Goal: Contribute content: Contribute content

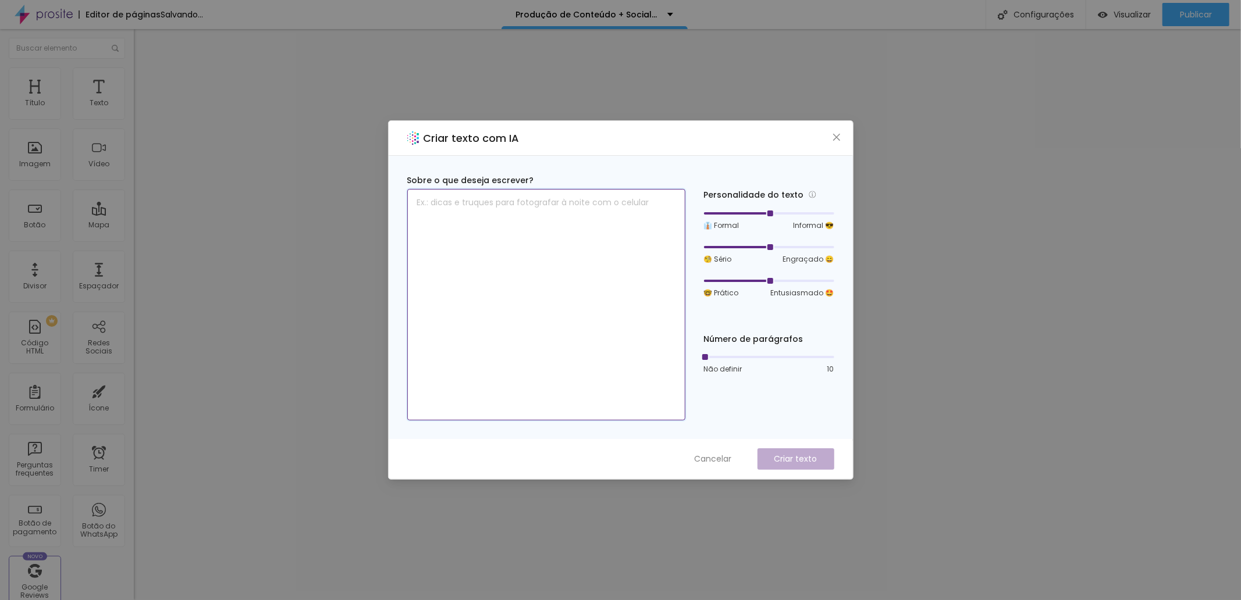
click at [609, 262] on textarea at bounding box center [546, 305] width 278 height 232
paste textarea "2 DIÁRIAs DE 6H SE NECESSÁRIO CAPTAÇÃO video + ÁUDIO 30 FOTOS 12 VIDEOS de até …"
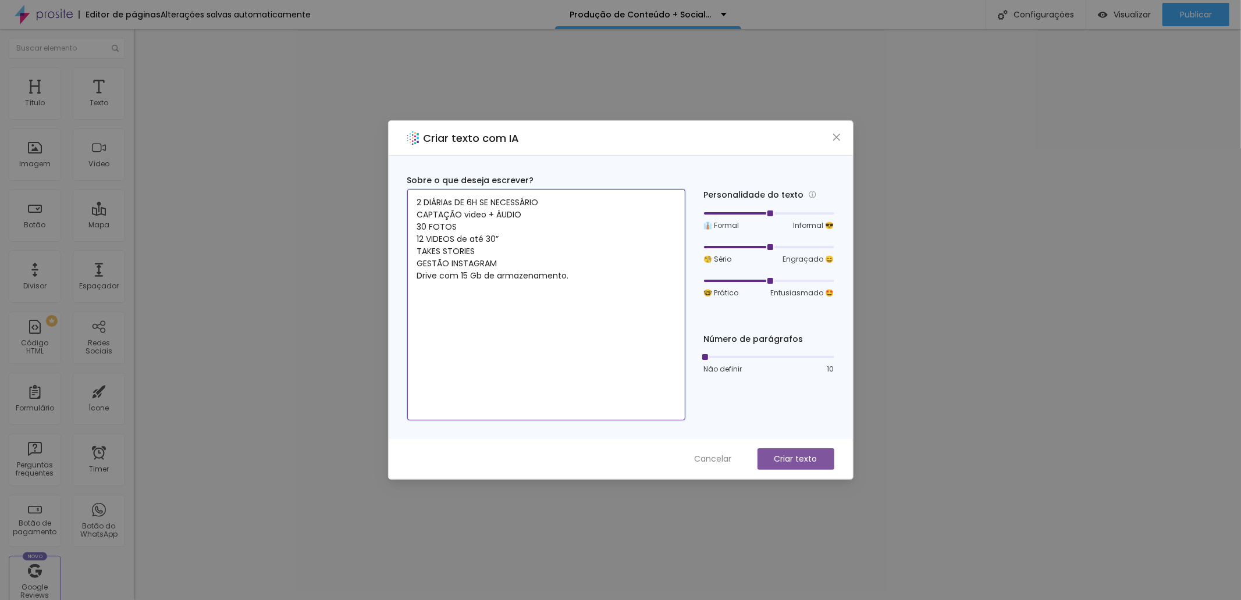
type textarea "2 DIÁRIAs DE 6H SE NECESSÁRIO CAPTAÇÃO video + ÁUDIO 30 FOTOS 12 VIDEOS de até …"
click at [791, 458] on p "Criar texto" at bounding box center [795, 459] width 43 height 12
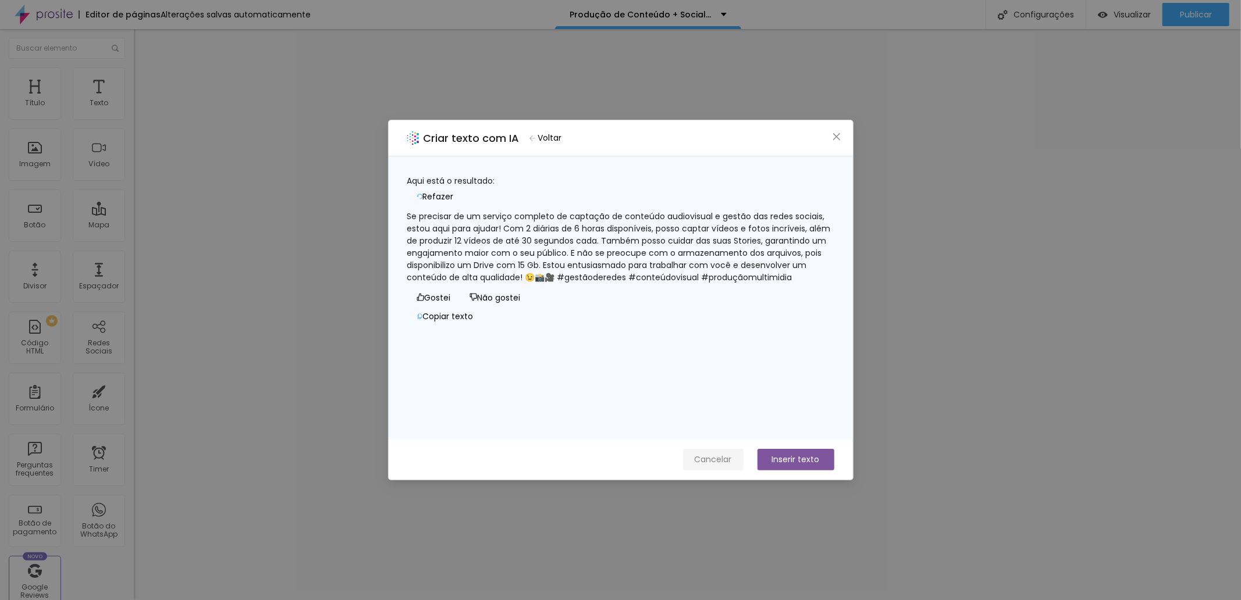
click at [711, 458] on span "Cancelar" at bounding box center [713, 460] width 37 height 12
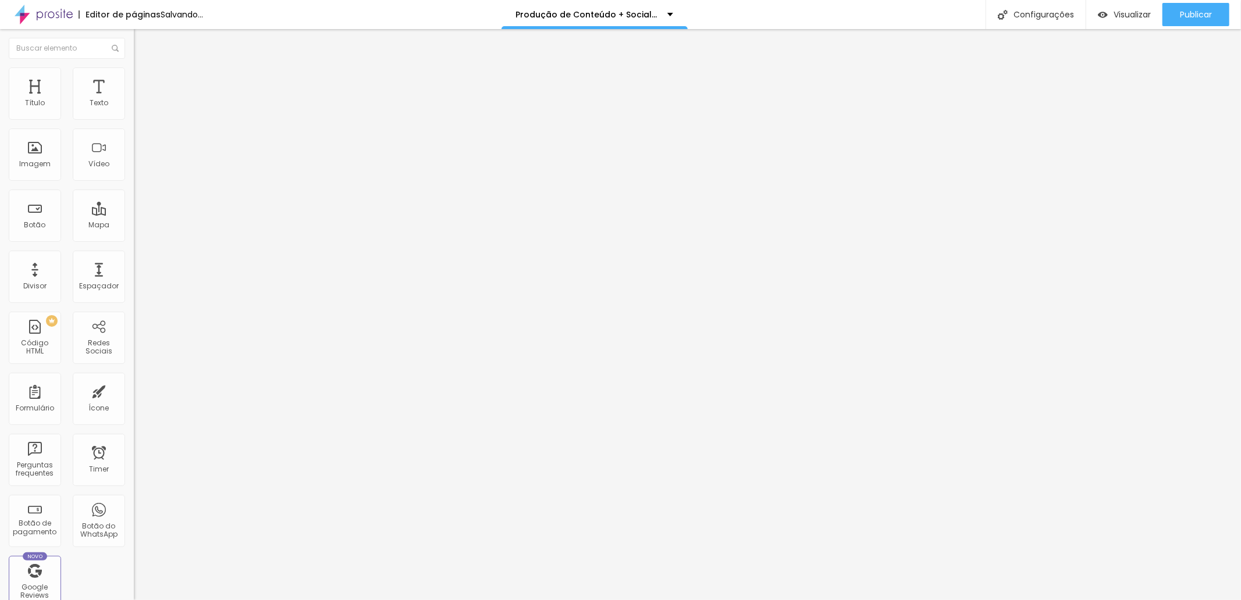
click at [144, 79] on span "Estilo" at bounding box center [153, 75] width 18 height 10
type input "45"
type input "50"
drag, startPoint x: 54, startPoint y: 122, endPoint x: 60, endPoint y: 121, distance: 6.5
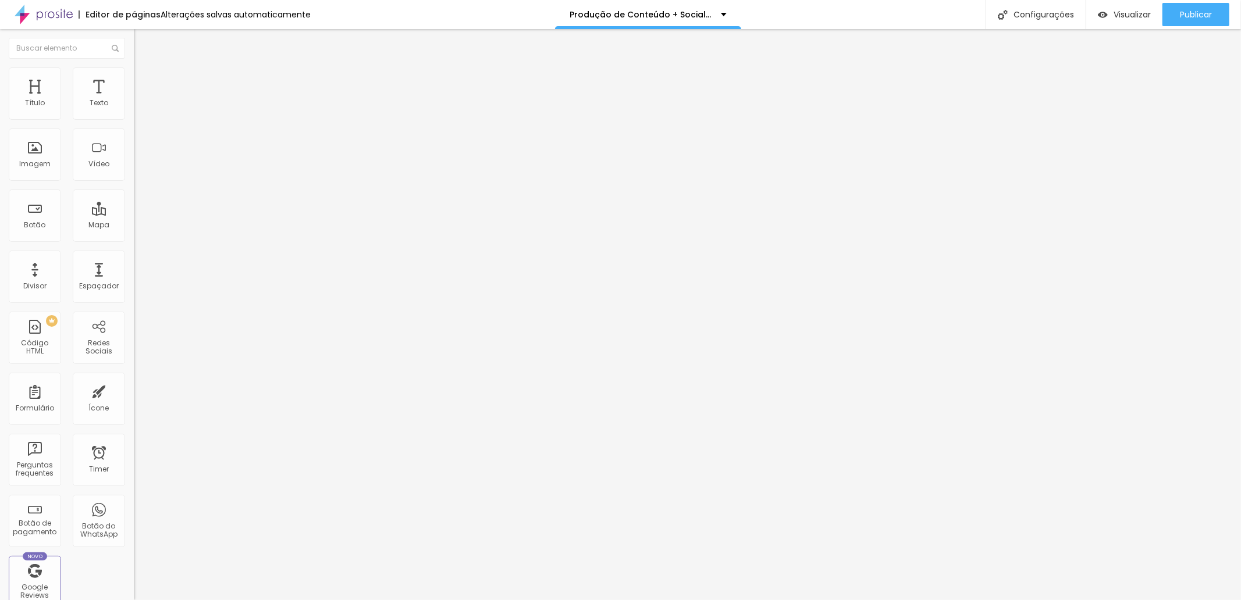
type input "50"
click at [134, 119] on input "range" at bounding box center [171, 114] width 75 height 9
click at [134, 72] on li "Estilo" at bounding box center [201, 73] width 134 height 12
type input "55"
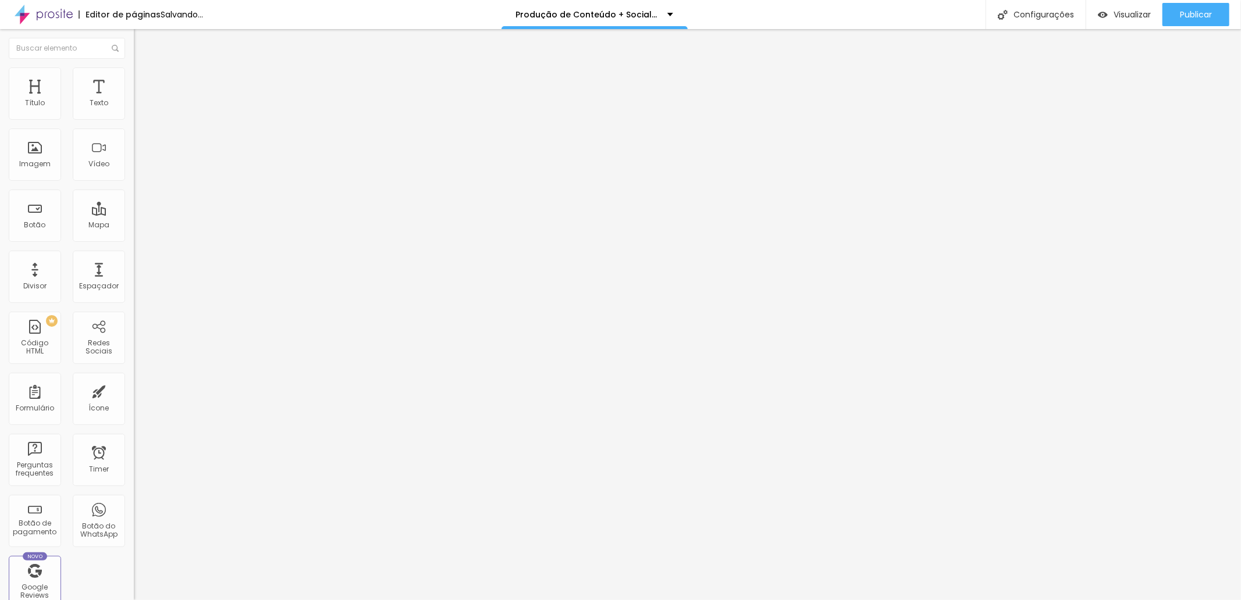
type input "60"
type input "65"
type input "70"
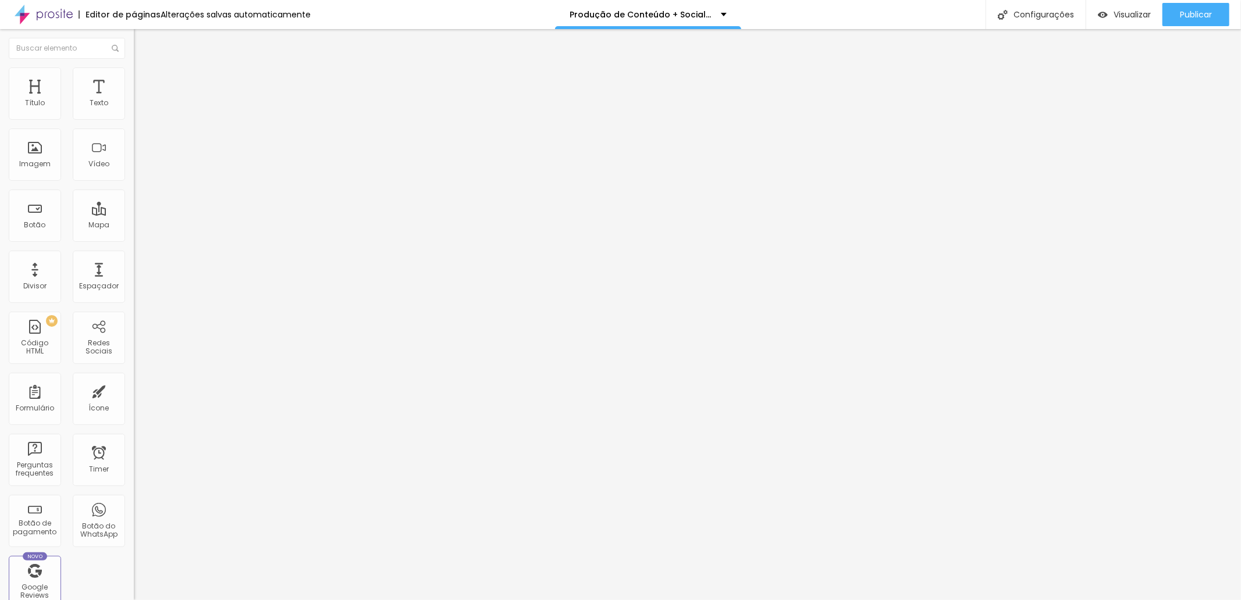
type input "70"
type input "65"
drag, startPoint x: 61, startPoint y: 124, endPoint x: 81, endPoint y: 125, distance: 20.4
type input "65"
click at [134, 119] on input "range" at bounding box center [171, 114] width 75 height 9
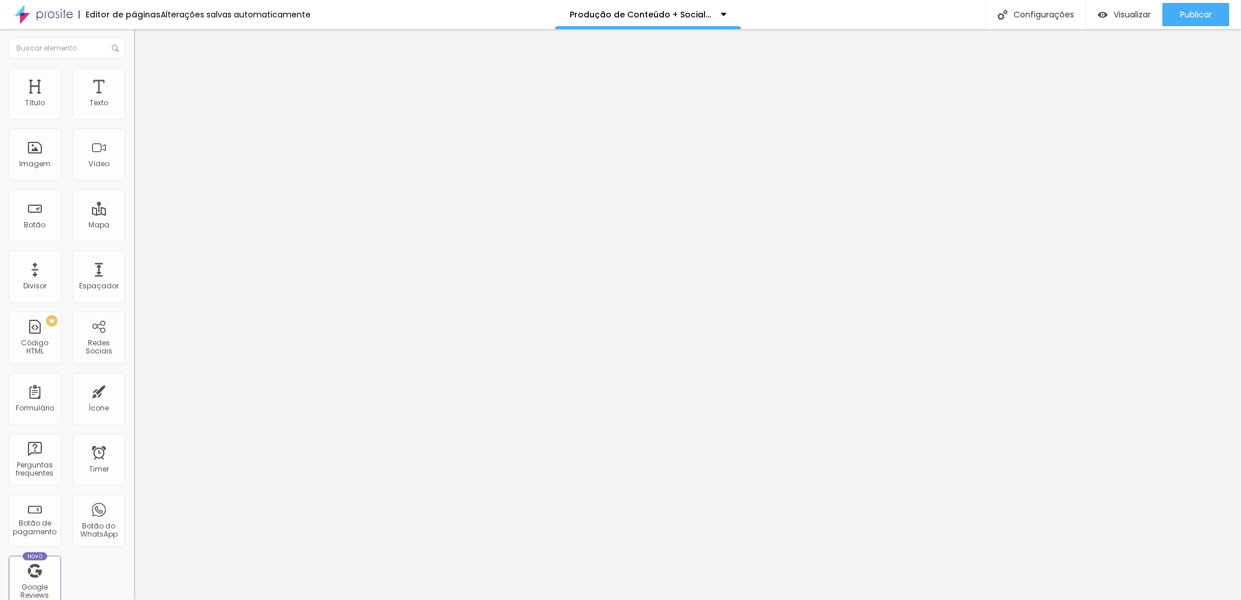
click at [134, 76] on li "Estilo" at bounding box center [201, 73] width 134 height 12
click at [134, 67] on li "Conteúdo" at bounding box center [201, 62] width 134 height 12
click at [138, 108] on icon "button" at bounding box center [141, 104] width 7 height 7
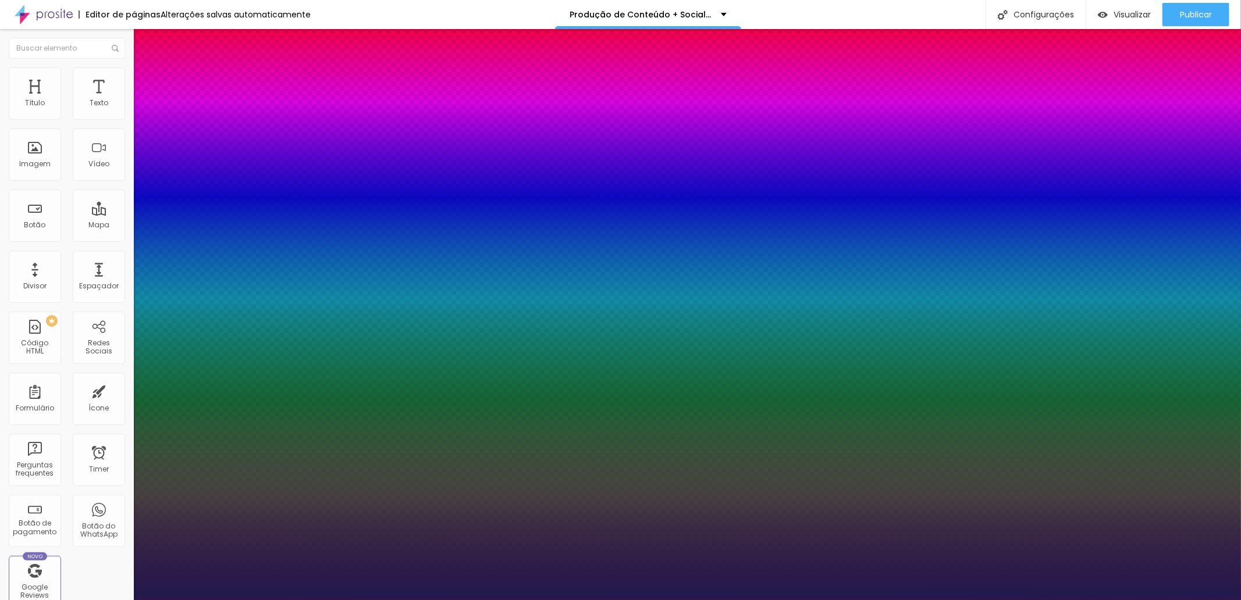
type input "1"
click at [526, 600] on div at bounding box center [620, 600] width 1241 height 0
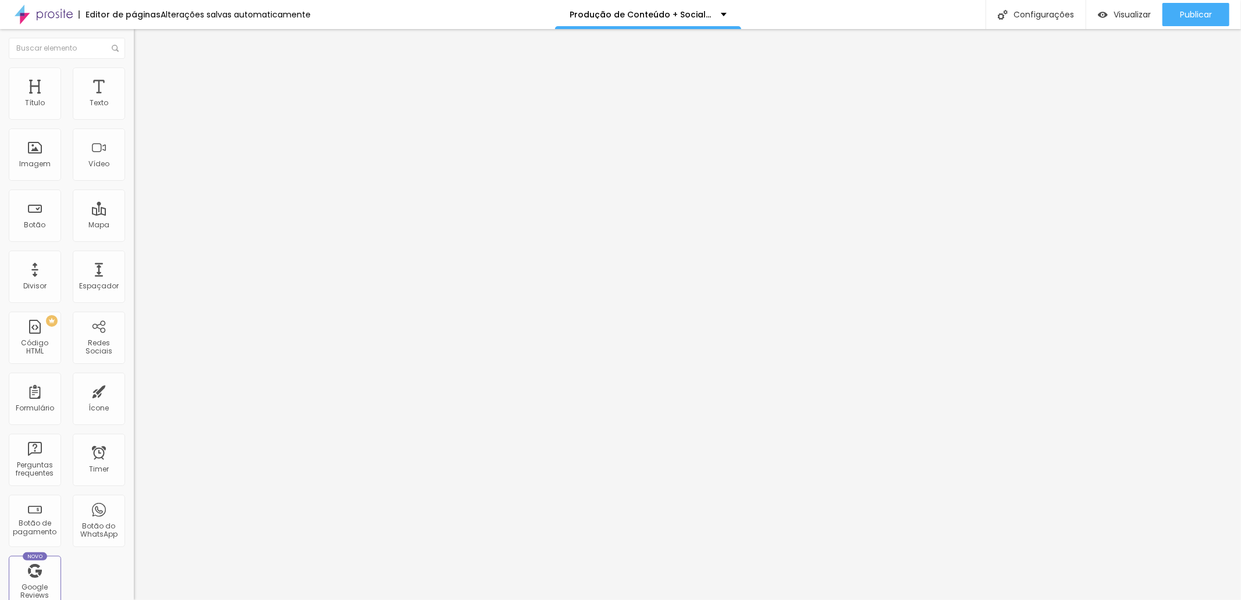
click at [138, 108] on icon "button" at bounding box center [141, 104] width 7 height 7
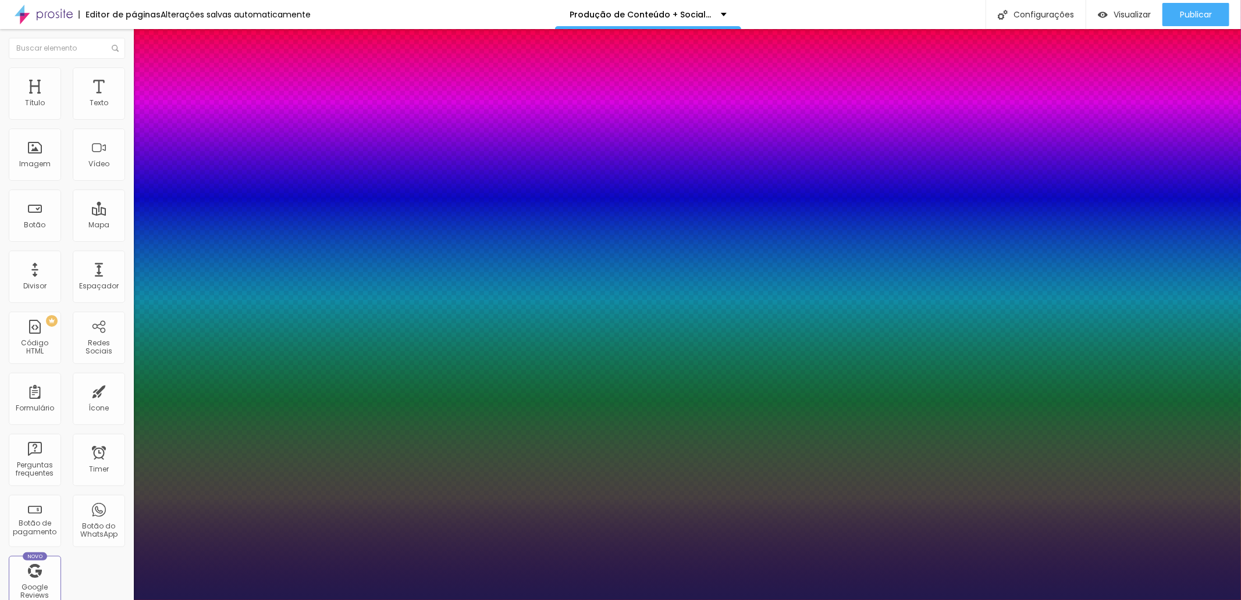
type input "1"
click at [776, 600] on div at bounding box center [620, 600] width 1241 height 0
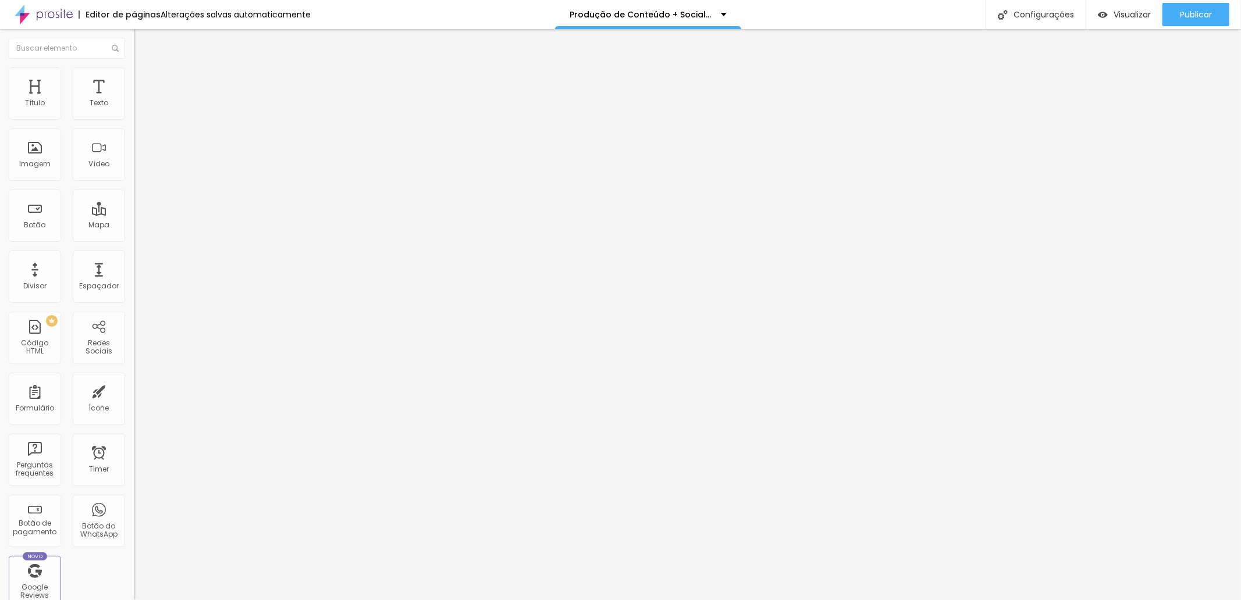
click at [144, 78] on span "Avançado" at bounding box center [163, 75] width 38 height 10
click at [134, 68] on ul "Estilo Avançado" at bounding box center [201, 67] width 134 height 23
click at [134, 66] on img at bounding box center [139, 61] width 10 height 10
click at [138, 108] on icon "button" at bounding box center [141, 104] width 7 height 7
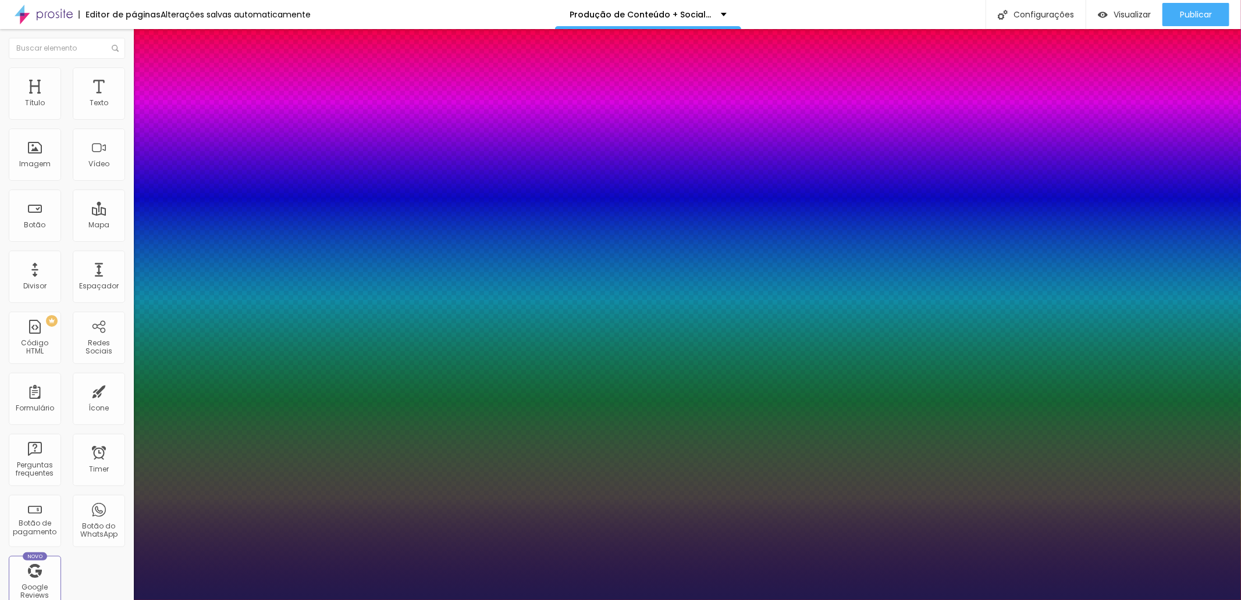
type input "1"
click at [796, 600] on div at bounding box center [620, 600] width 1241 height 0
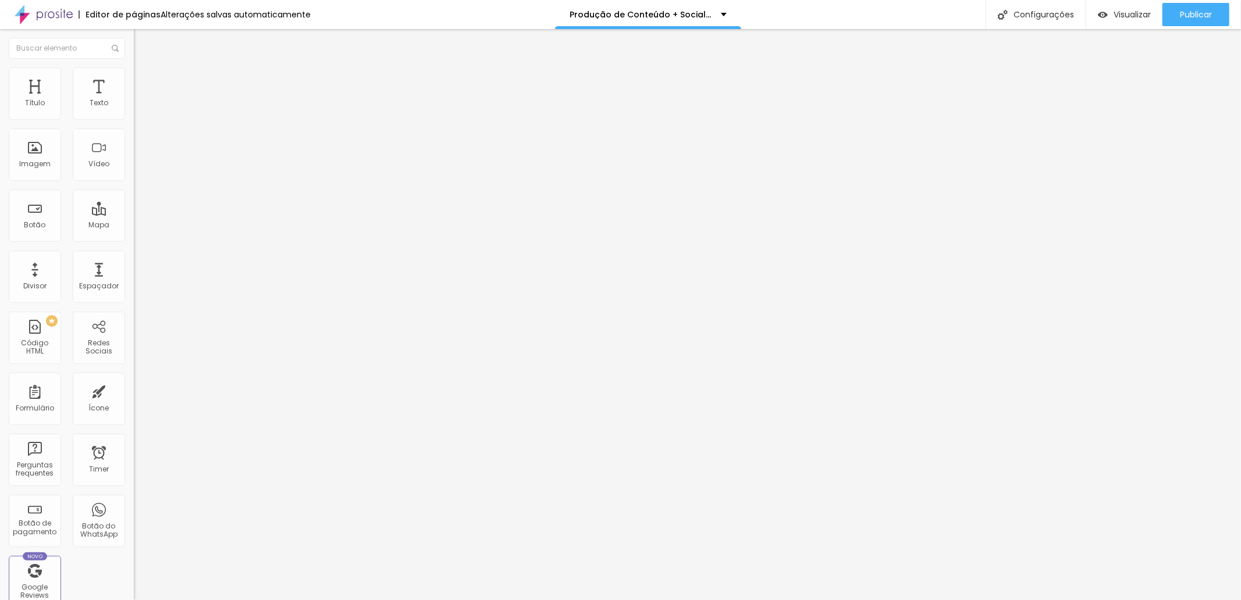
click at [134, 112] on button "button" at bounding box center [142, 105] width 16 height 12
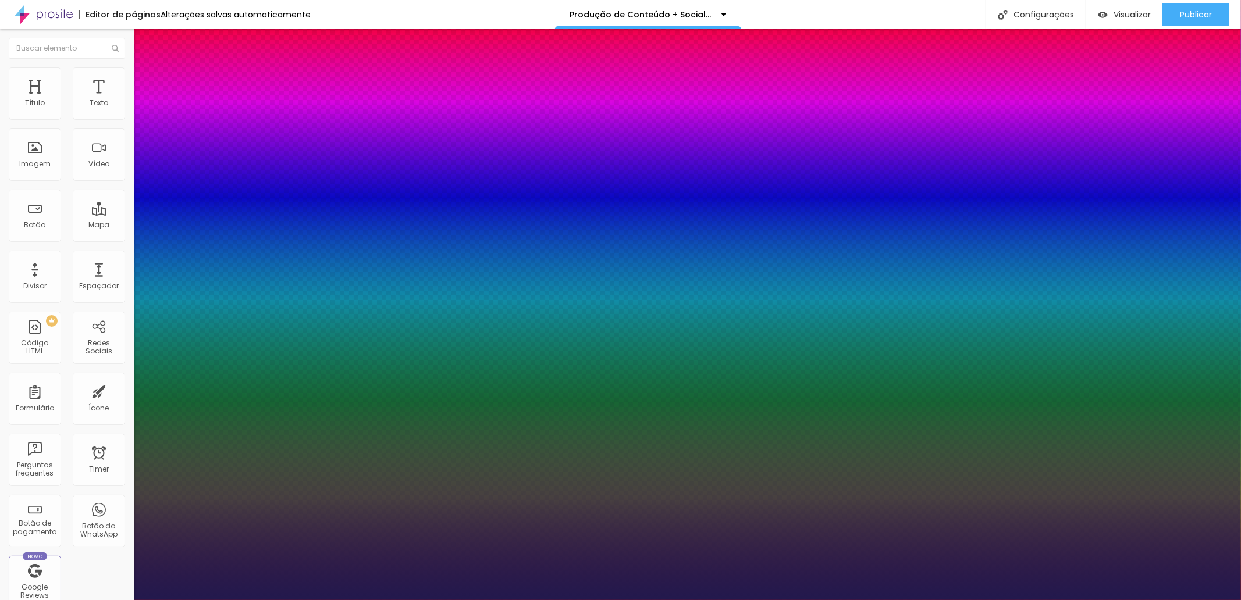
type input "1"
type input "44"
type input "1"
type input "43"
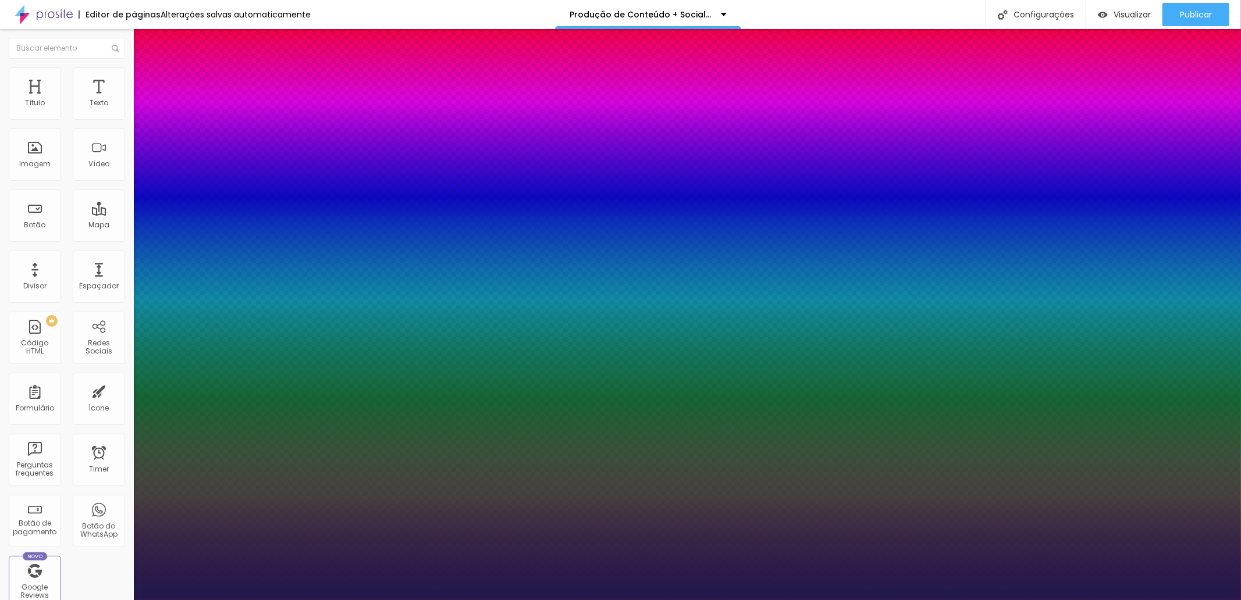
type input "43"
type input "1"
type input "42"
type input "1"
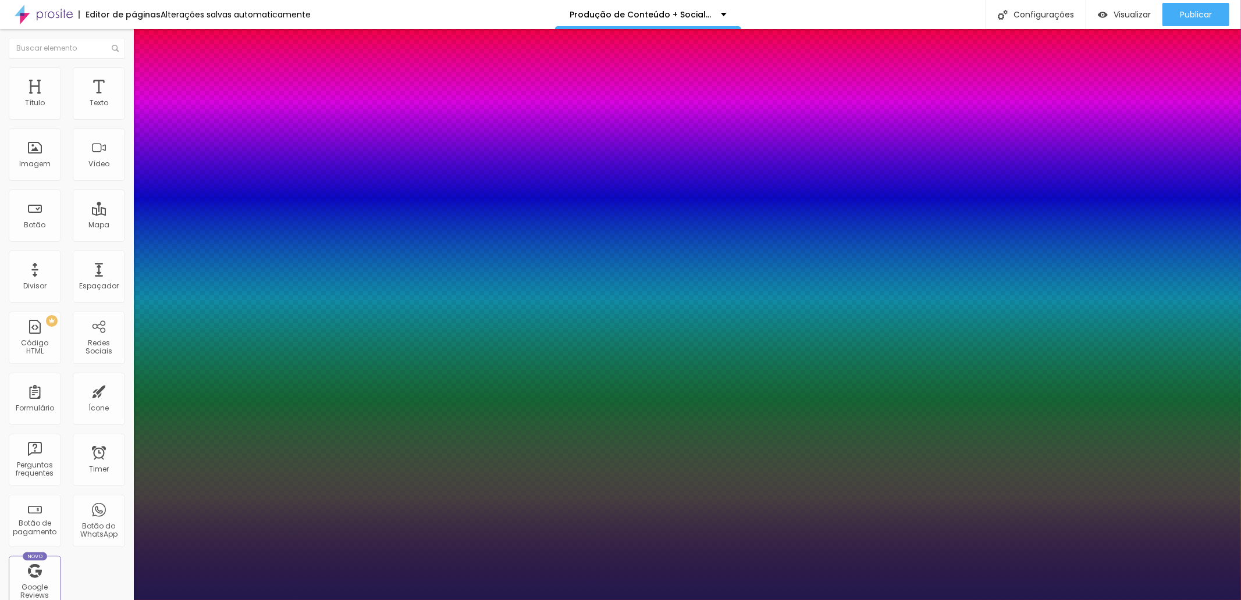
type input "41"
type input "1"
type input "40"
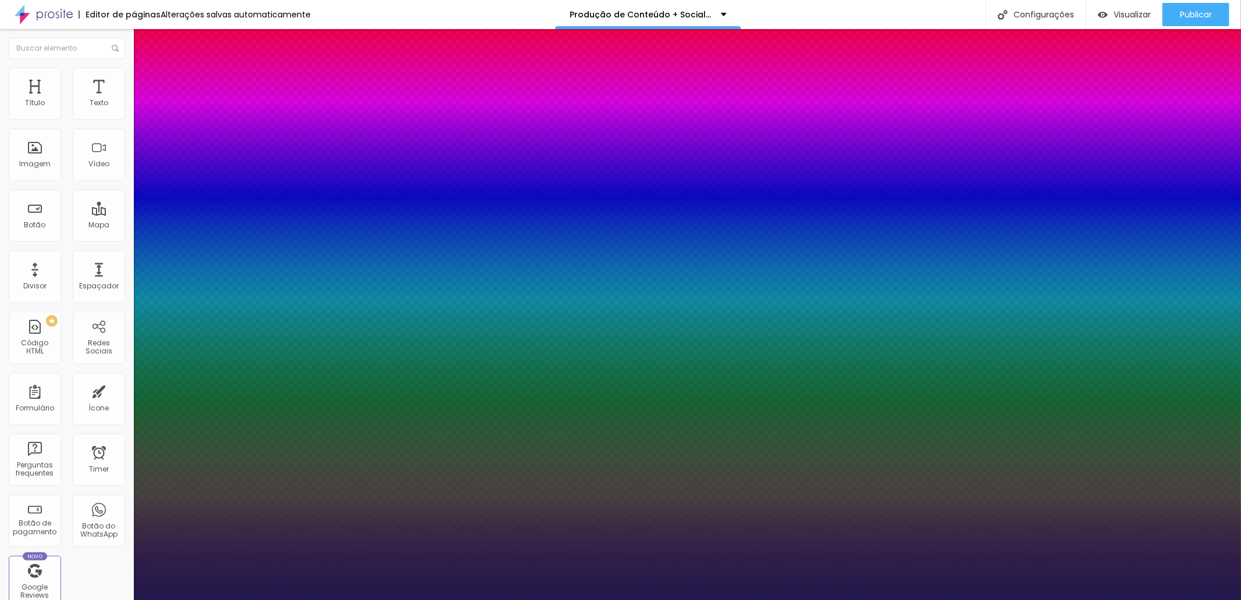
type input "1"
type input "39"
type input "1"
type input "38"
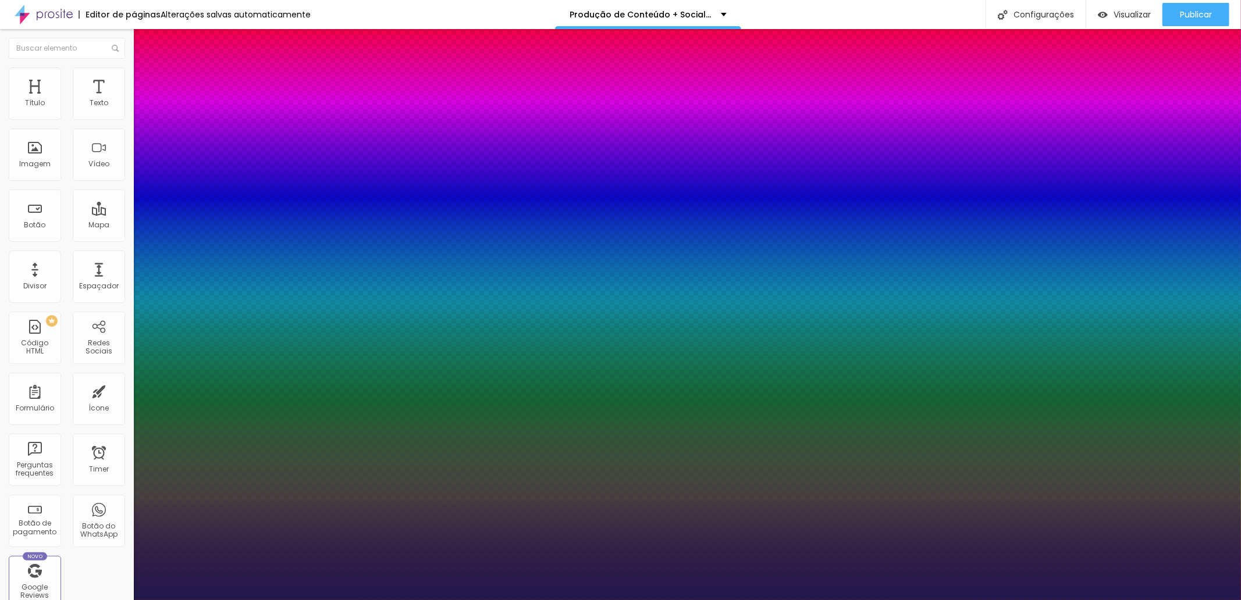
type input "38"
type input "1"
type input "37"
type input "1"
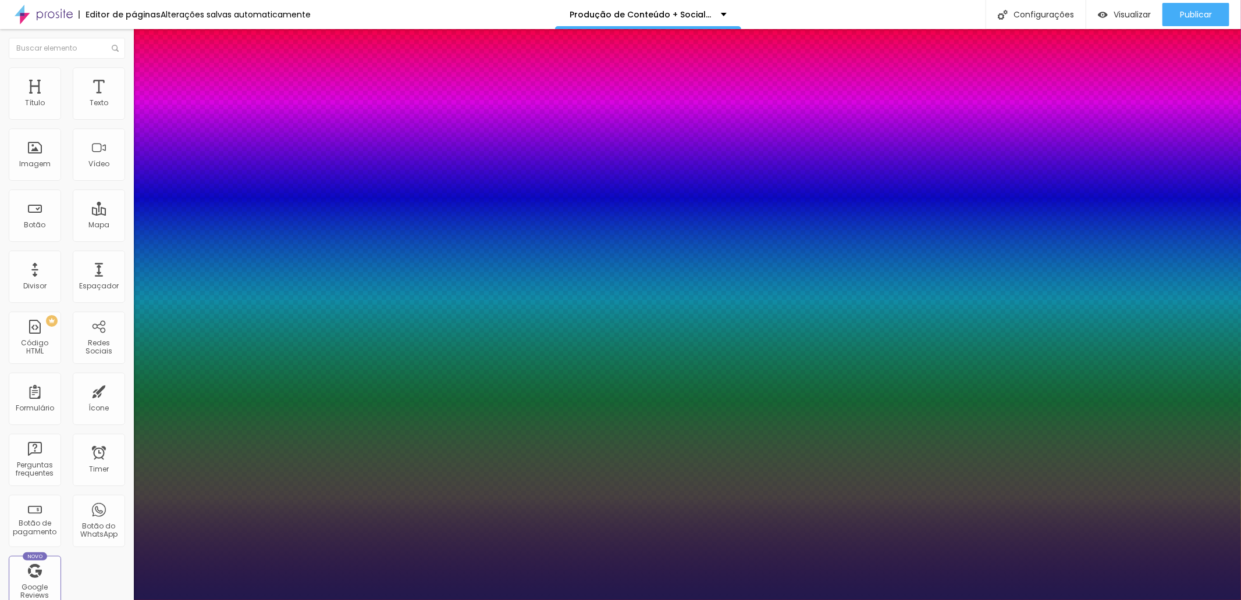
drag, startPoint x: 184, startPoint y: 195, endPoint x: 177, endPoint y: 195, distance: 7.0
type input "37"
type input "1"
click at [560, 600] on div at bounding box center [620, 600] width 1241 height 0
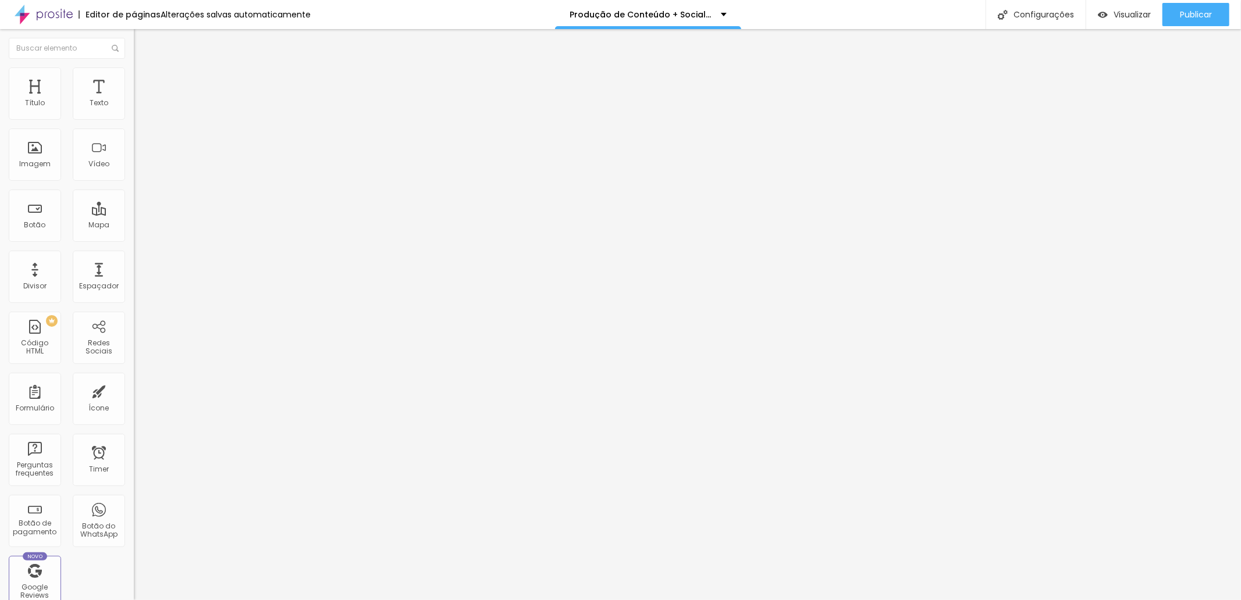
click at [144, 80] on span "Estilo" at bounding box center [153, 75] width 18 height 10
type input "70"
type input "75"
drag, startPoint x: 79, startPoint y: 124, endPoint x: 90, endPoint y: 123, distance: 10.5
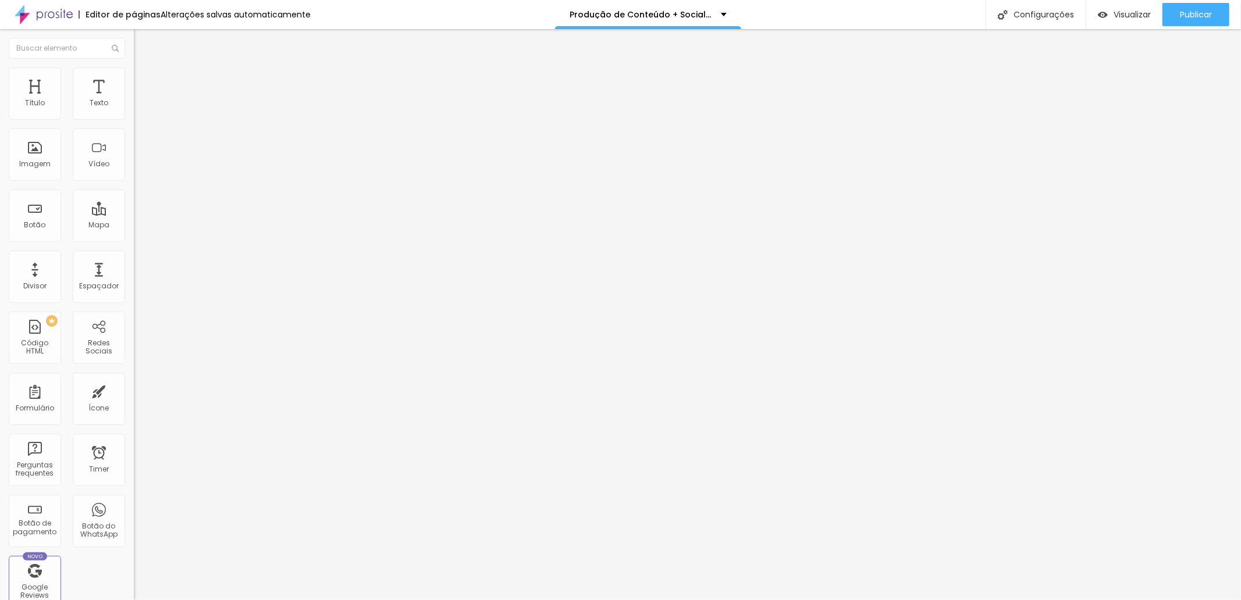
type input "75"
click at [134, 119] on input "range" at bounding box center [171, 114] width 75 height 9
click at [144, 80] on span "Estilo" at bounding box center [153, 75] width 18 height 10
type input "70"
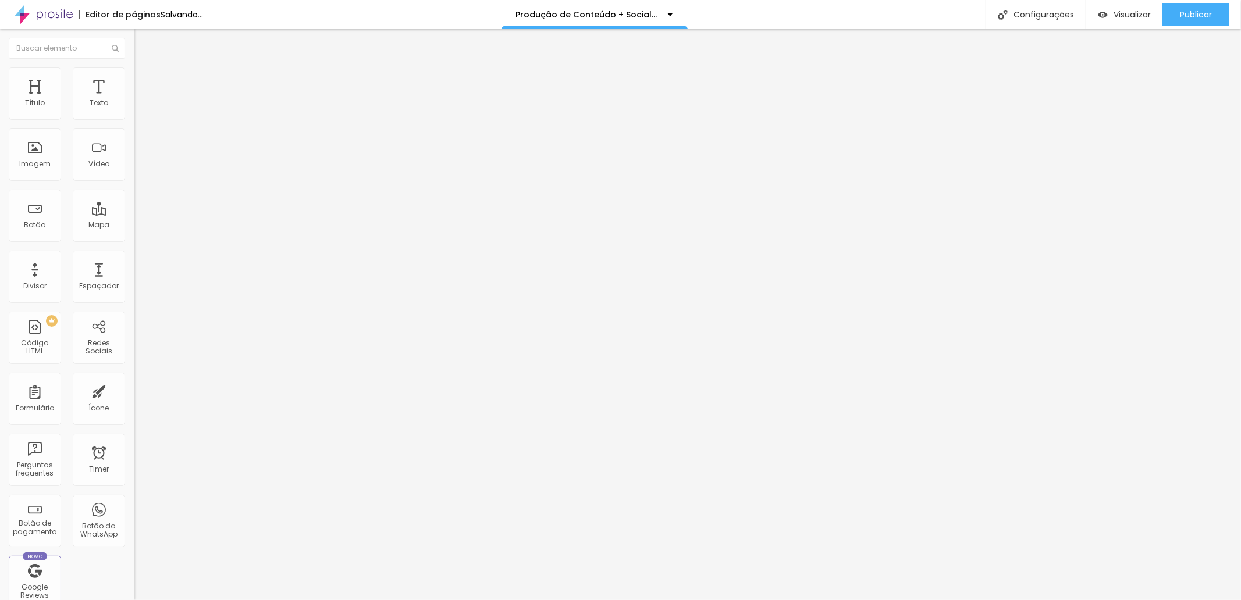
type input "75"
drag, startPoint x: 80, startPoint y: 125, endPoint x: 90, endPoint y: 125, distance: 9.9
type input "75"
click at [134, 119] on input "range" at bounding box center [171, 114] width 75 height 9
click at [144, 80] on span "Estilo" at bounding box center [153, 75] width 18 height 10
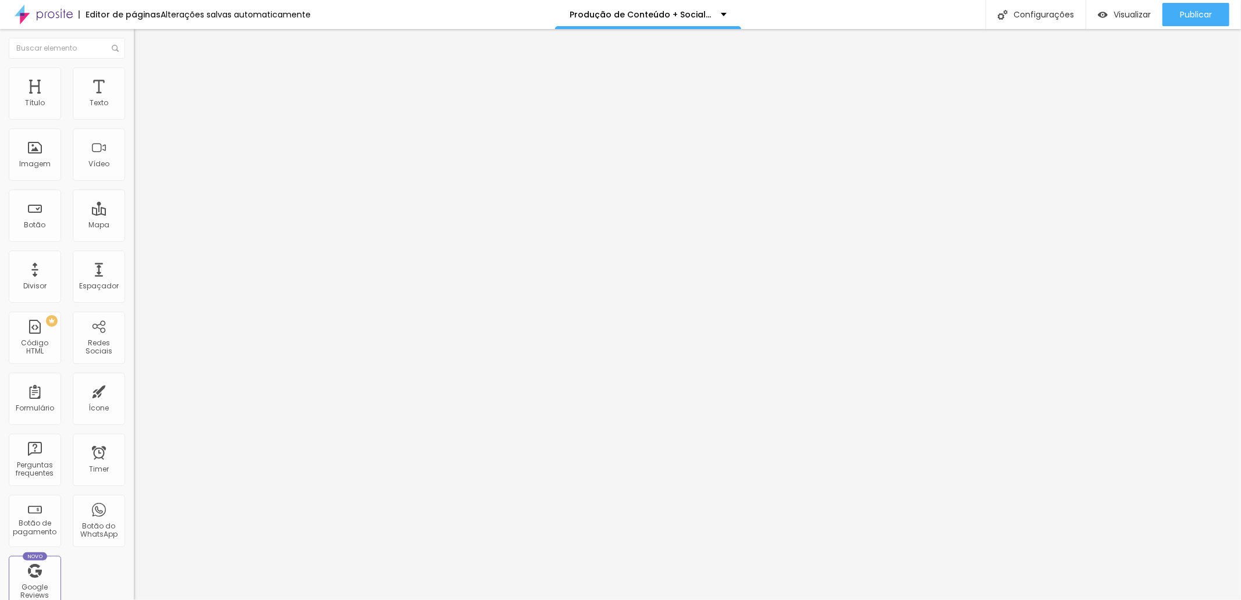
type input "85"
type input "90"
type input "95"
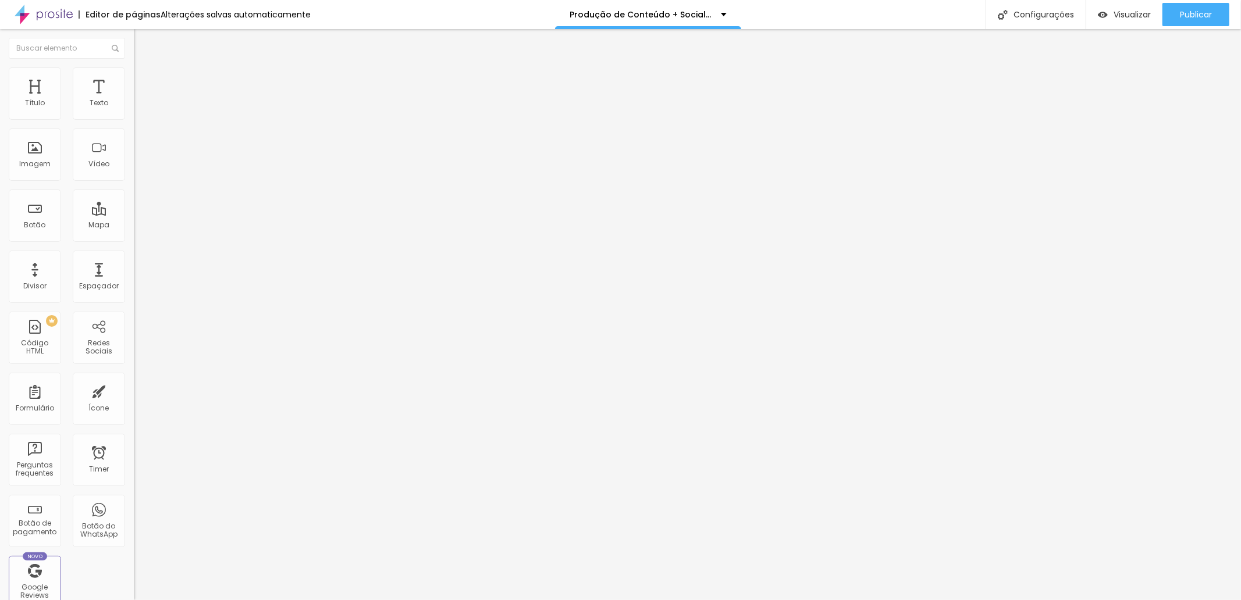
drag, startPoint x: 103, startPoint y: 125, endPoint x: 114, endPoint y: 123, distance: 11.2
type input "95"
click at [134, 119] on input "range" at bounding box center [171, 114] width 75 height 9
click at [134, 77] on li "Estilo" at bounding box center [201, 73] width 134 height 12
type input "80"
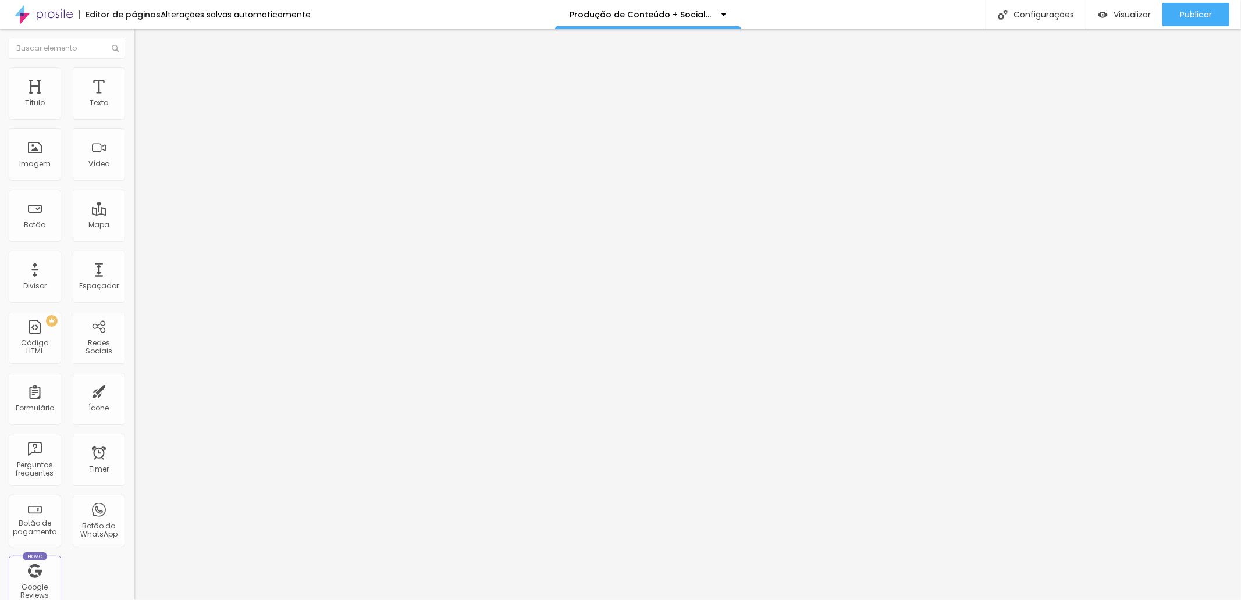
type input "80"
type input "85"
type input "90"
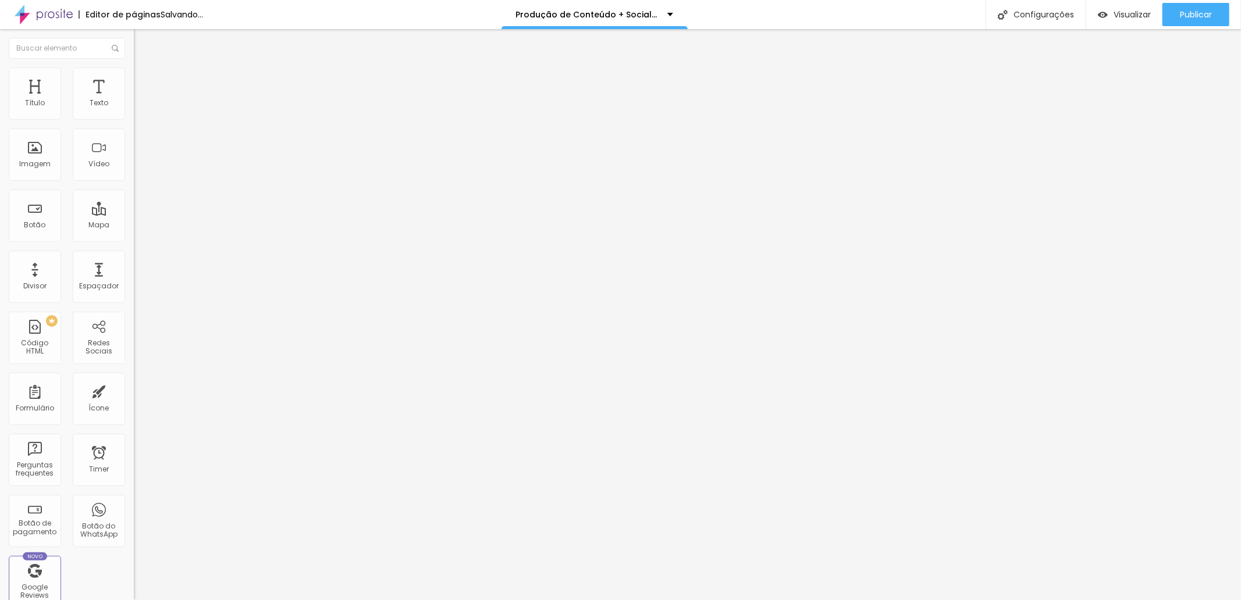
type input "95"
drag, startPoint x: 97, startPoint y: 123, endPoint x: 114, endPoint y: 125, distance: 16.9
type input "95"
click at [134, 119] on input "range" at bounding box center [171, 114] width 75 height 9
click at [134, 67] on li "Estilo" at bounding box center [201, 73] width 134 height 12
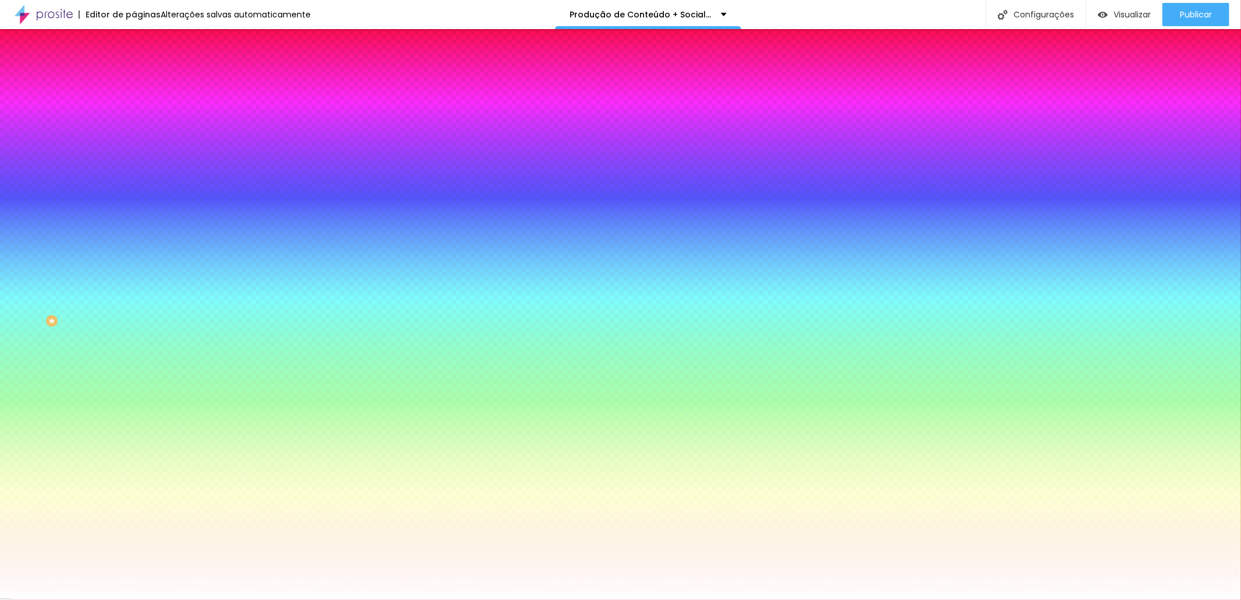
click at [134, 111] on div at bounding box center [201, 111] width 134 height 0
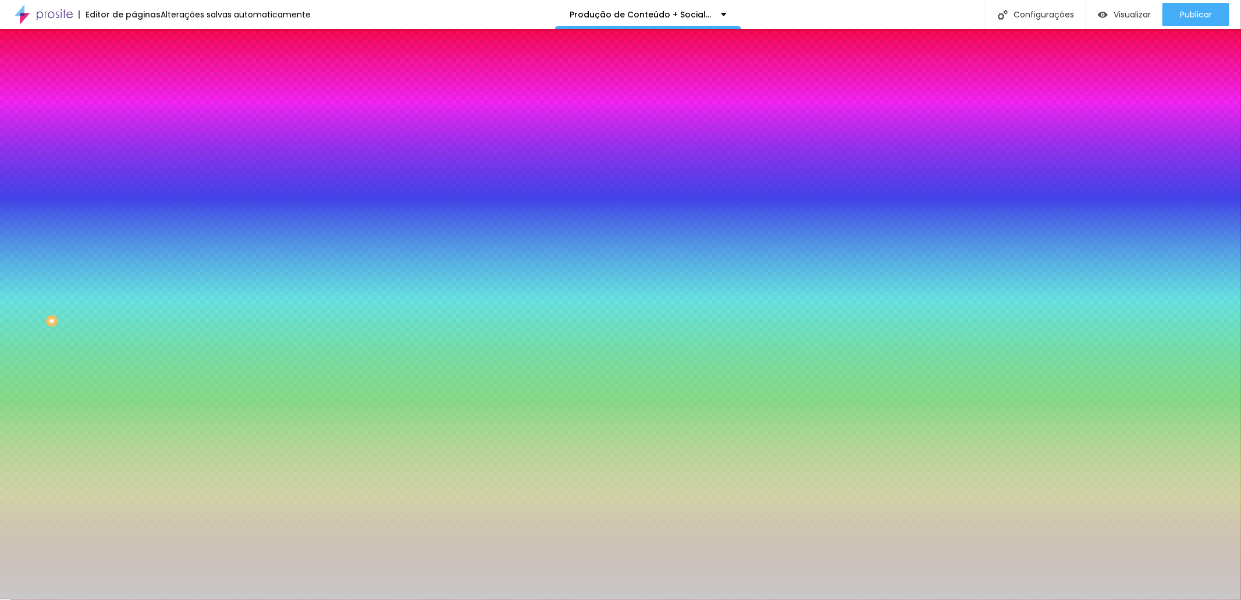
type input "#C9C9C9"
drag, startPoint x: 19, startPoint y: 134, endPoint x: 14, endPoint y: 150, distance: 16.4
click at [134, 123] on div at bounding box center [201, 123] width 134 height 0
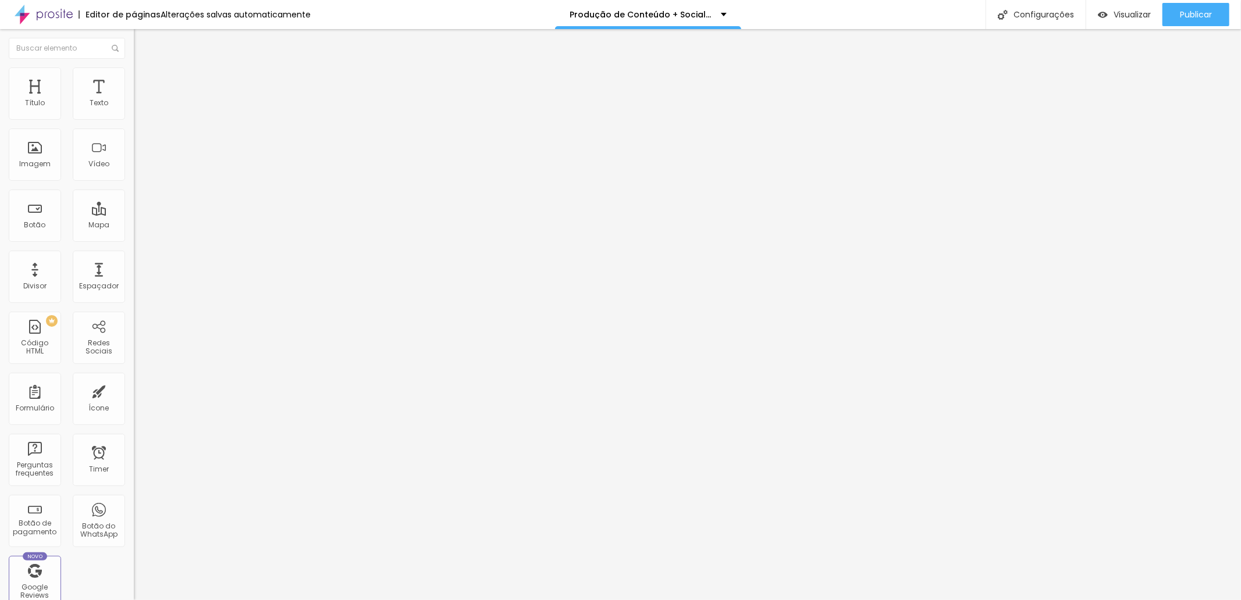
click at [134, 76] on li "Estilo" at bounding box center [201, 73] width 134 height 12
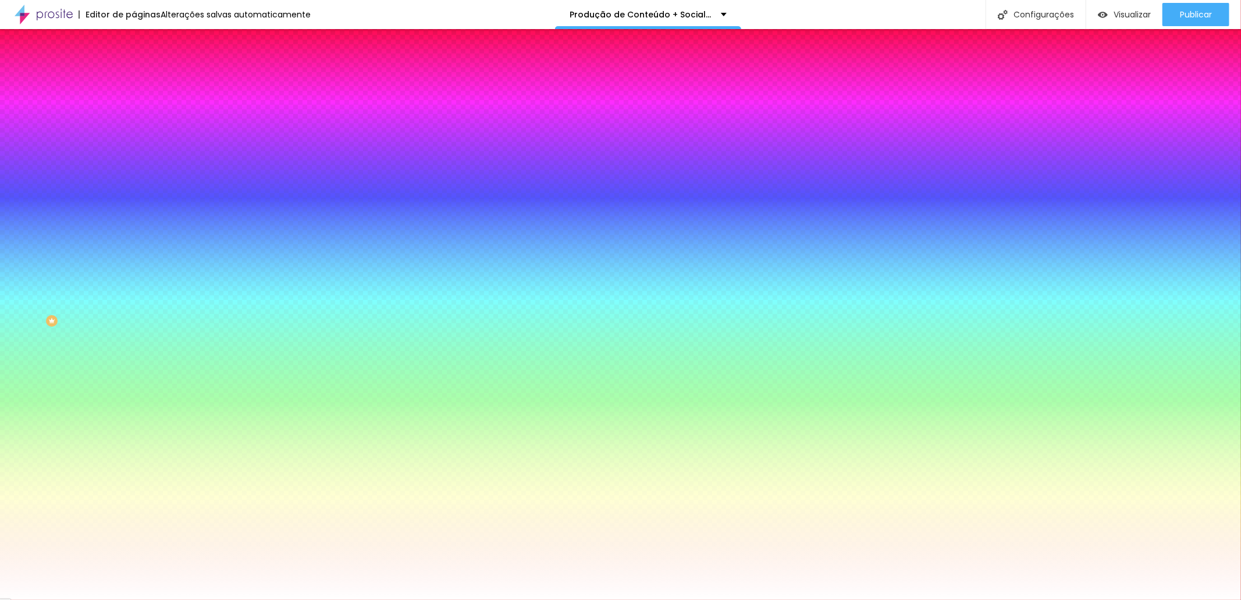
click at [134, 114] on div "Voltar ao padrão #FFFFFF" at bounding box center [201, 110] width 134 height 25
click at [134, 111] on div at bounding box center [201, 111] width 134 height 0
type input "#FFFFFF"
drag, startPoint x: 51, startPoint y: 157, endPoint x: 13, endPoint y: 129, distance: 46.9
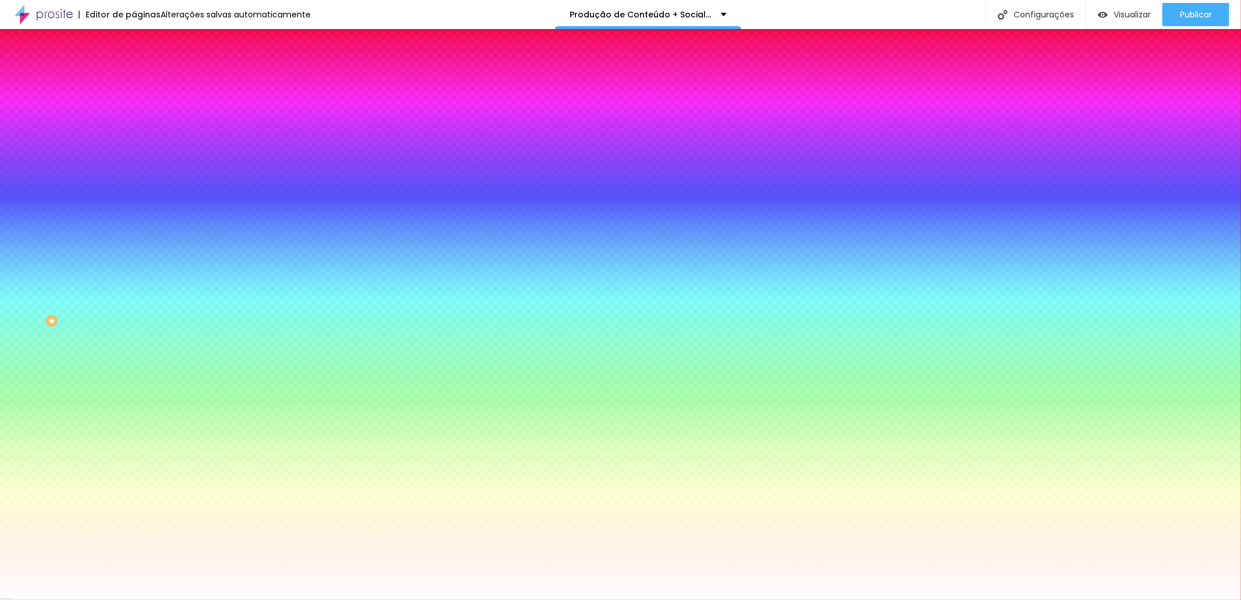
click at [134, 123] on div "Cor de fundo Voltar ao padrão #FFFFFF" at bounding box center [201, 107] width 134 height 32
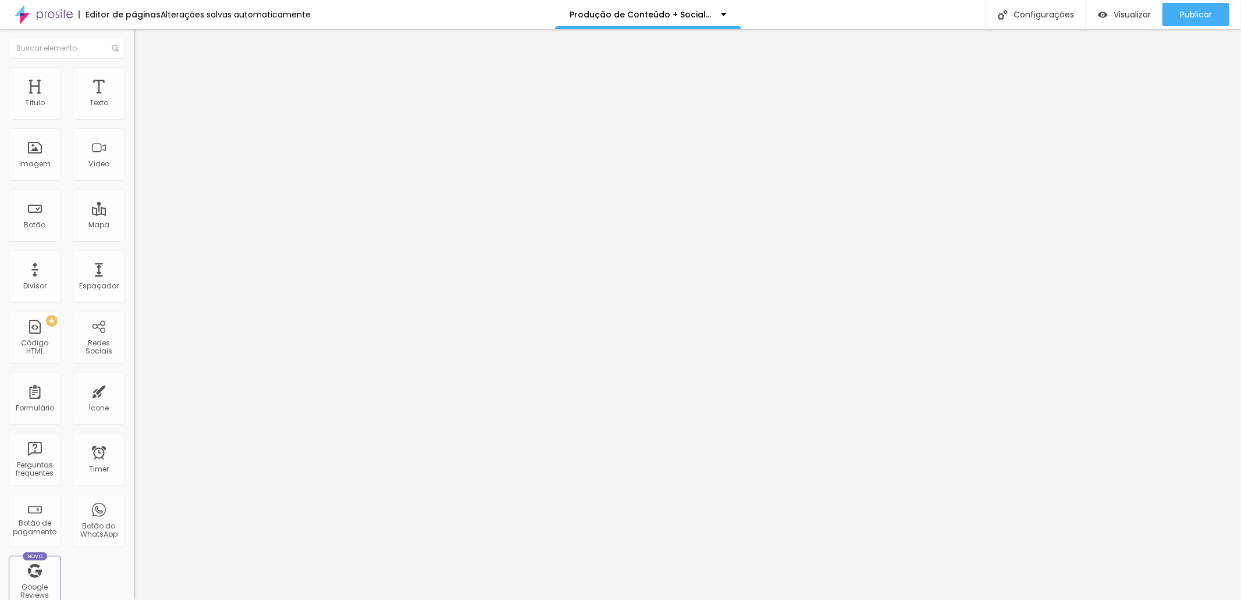
click at [134, 112] on button "button" at bounding box center [142, 105] width 16 height 12
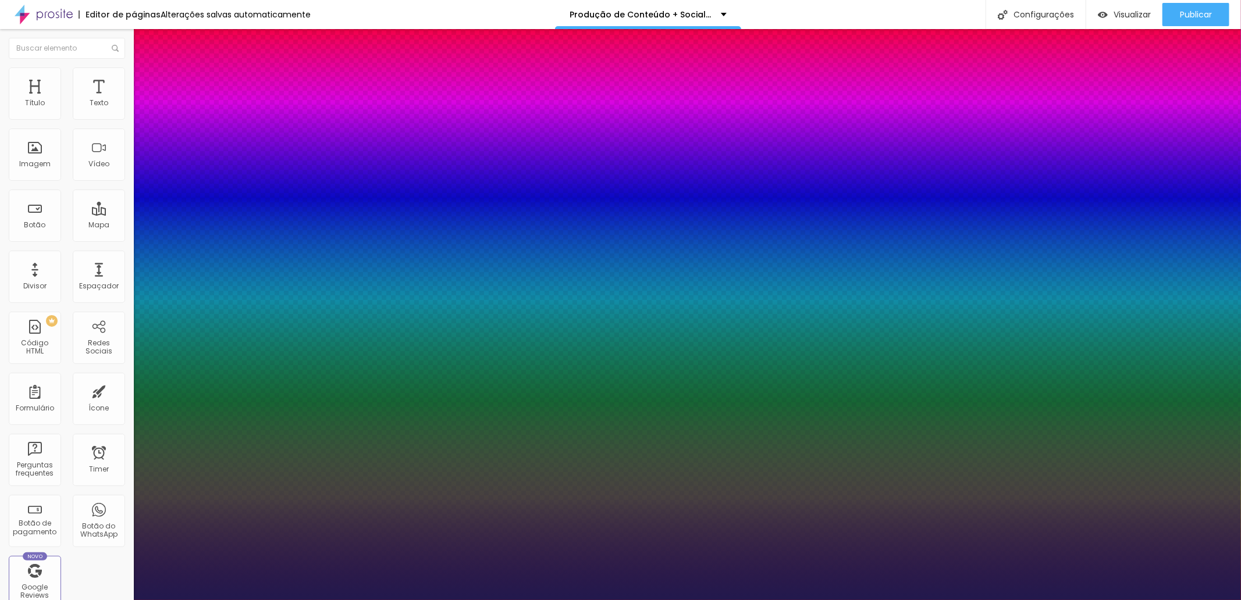
type input "1"
click at [94, 600] on div at bounding box center [620, 600] width 1241 height 0
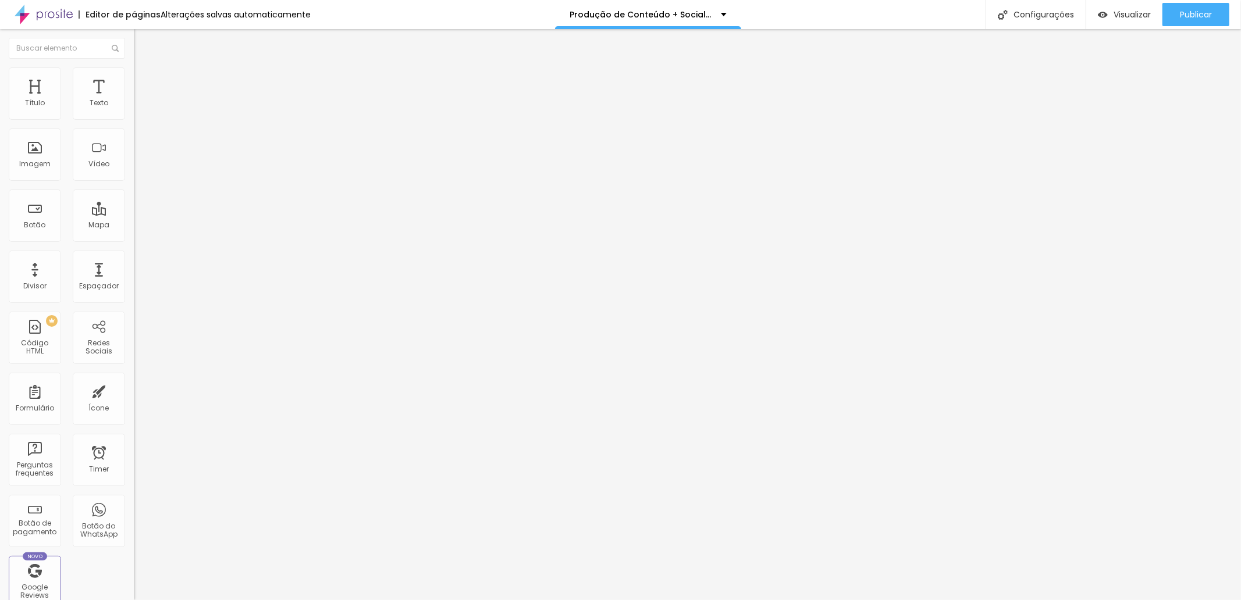
click at [134, 73] on img at bounding box center [139, 72] width 10 height 10
click at [134, 67] on li "Estilo" at bounding box center [201, 62] width 134 height 12
click at [35, 221] on div "Botão" at bounding box center [35, 225] width 22 height 8
drag, startPoint x: 47, startPoint y: 128, endPoint x: -12, endPoint y: 130, distance: 58.2
click at [0, 130] on html "Editor de páginas Alterações salvas automaticamente Produção de Conteúdo + Soci…" at bounding box center [620, 300] width 1241 height 600
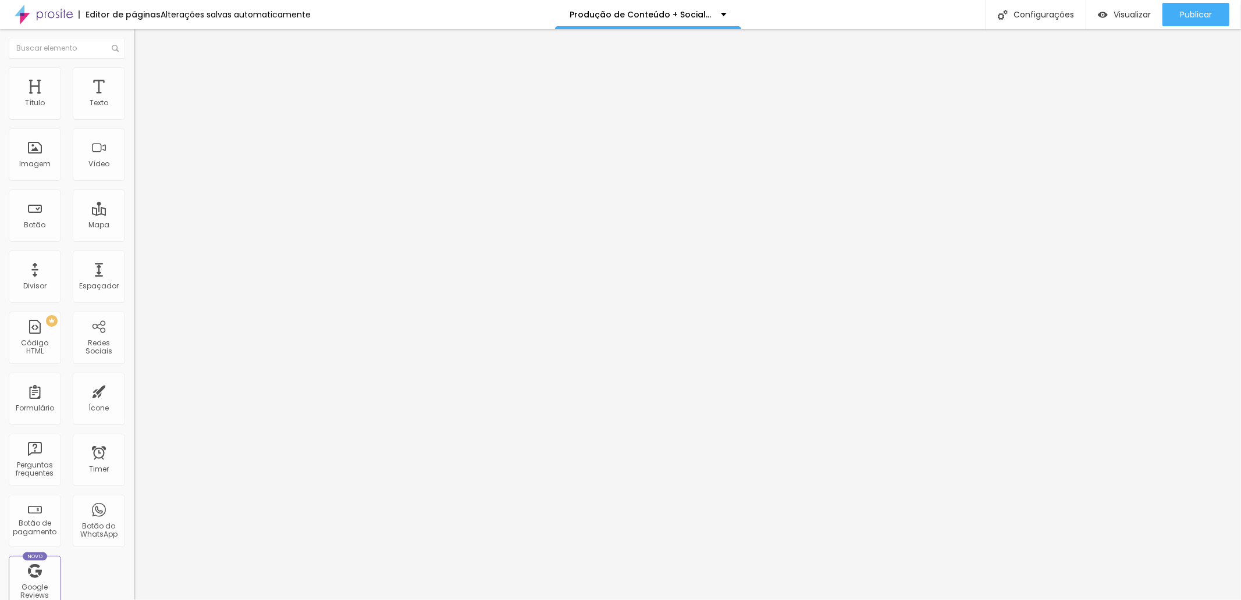
type input "2690,"
click at [144, 80] on span "Estilo" at bounding box center [153, 75] width 18 height 10
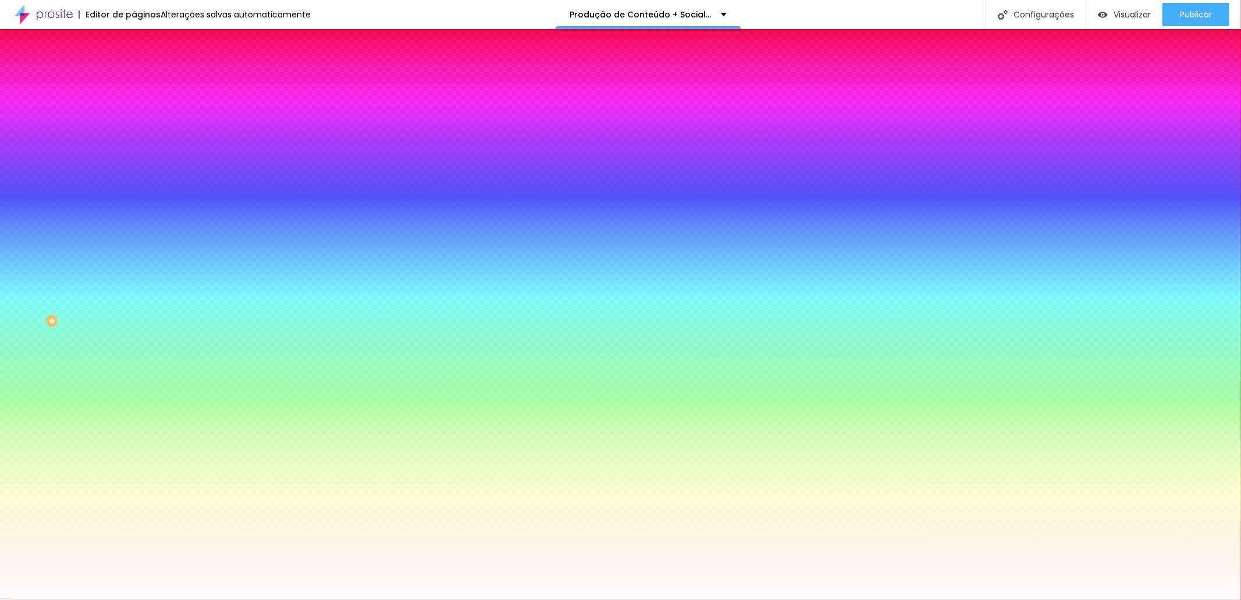
click at [134, 111] on div at bounding box center [201, 111] width 134 height 0
type input "#262626"
drag, startPoint x: 50, startPoint y: 158, endPoint x: 16, endPoint y: 207, distance: 58.9
click at [134, 123] on div at bounding box center [201, 123] width 134 height 0
click at [138, 144] on icon "button" at bounding box center [141, 147] width 7 height 7
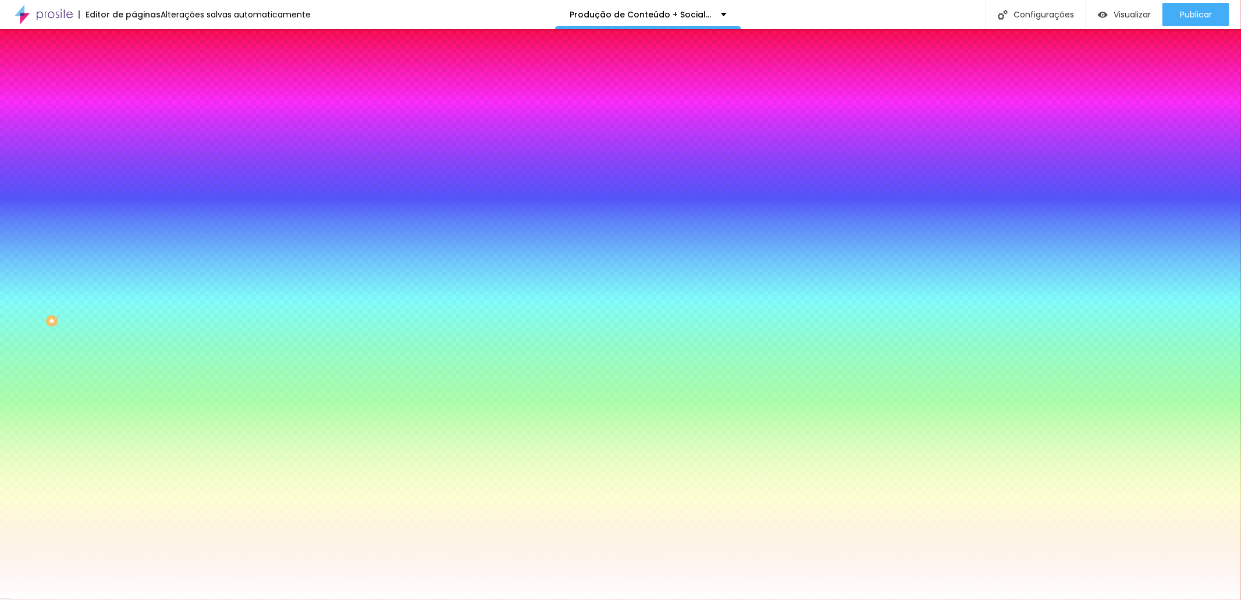
type input "#FFFFFF"
drag, startPoint x: 195, startPoint y: 300, endPoint x: 160, endPoint y: 289, distance: 36.8
type input "0.1"
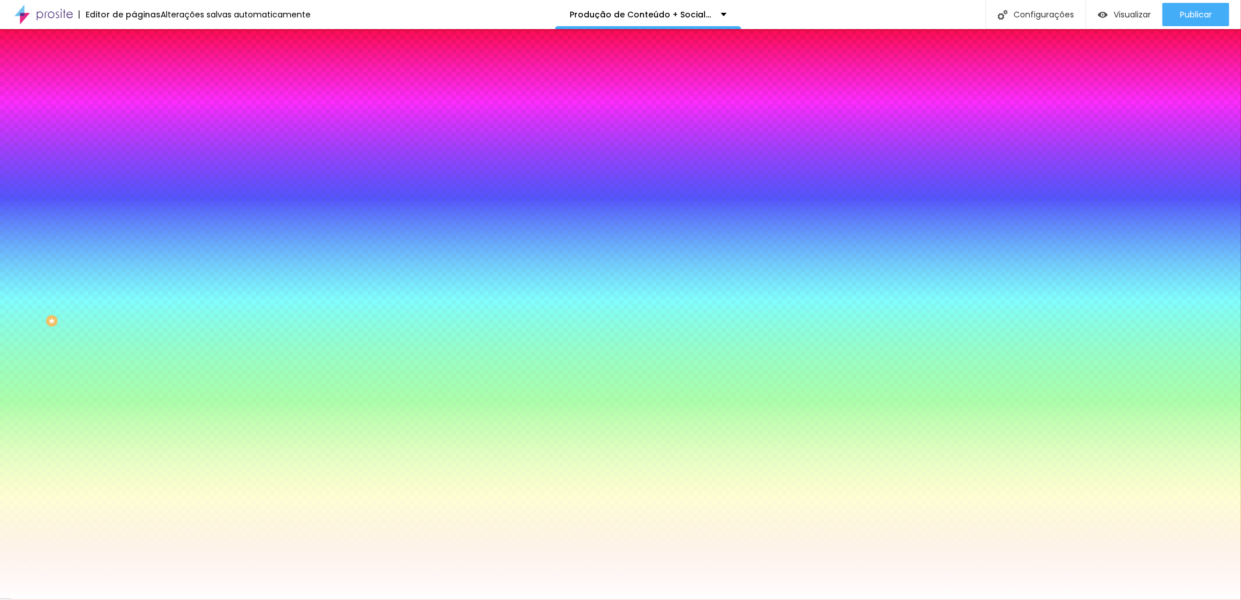
type input "0.1"
type input "0.2"
type input "0.3"
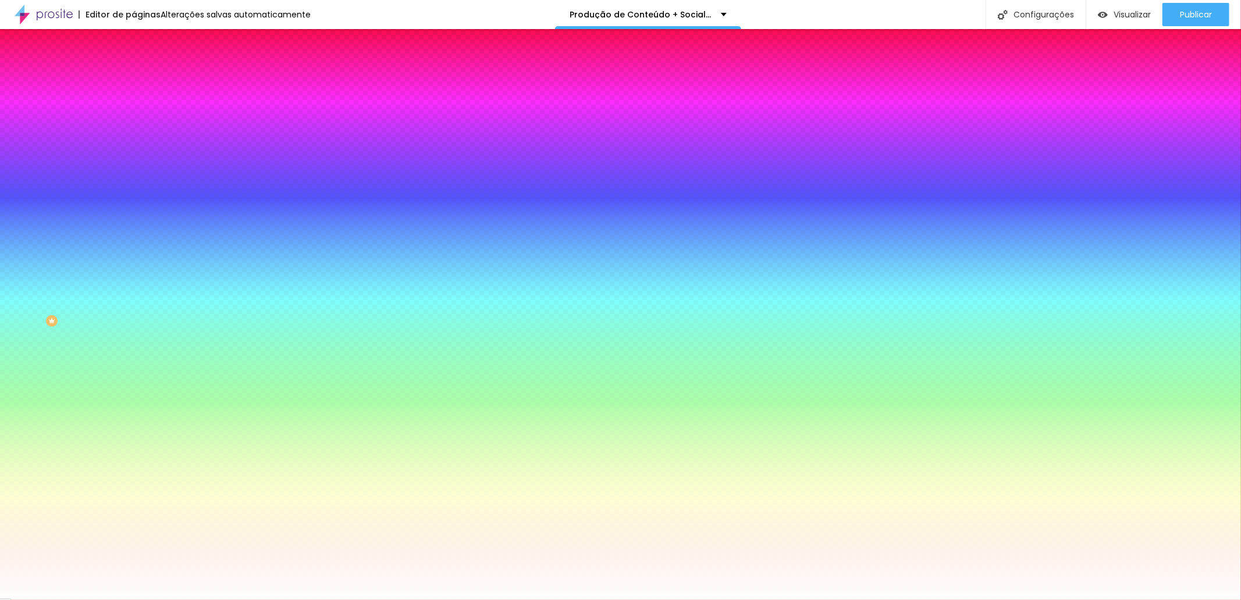
type input "0.4"
type input "0.5"
type input "0.6"
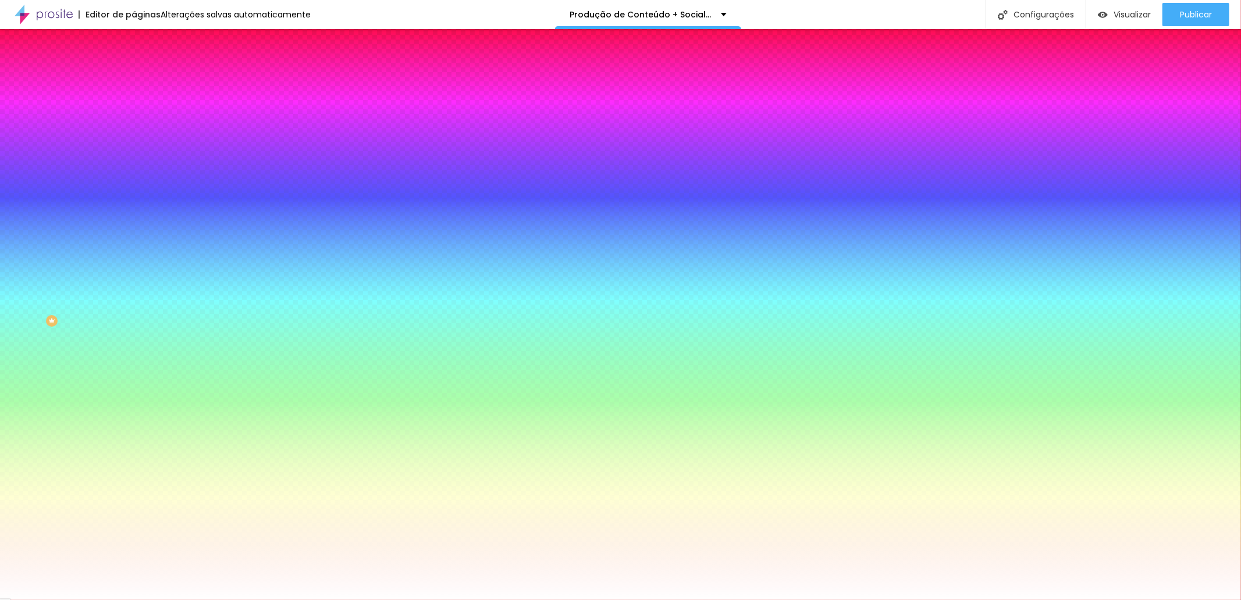
type input "0.6"
type input "0.8"
type input "0.9"
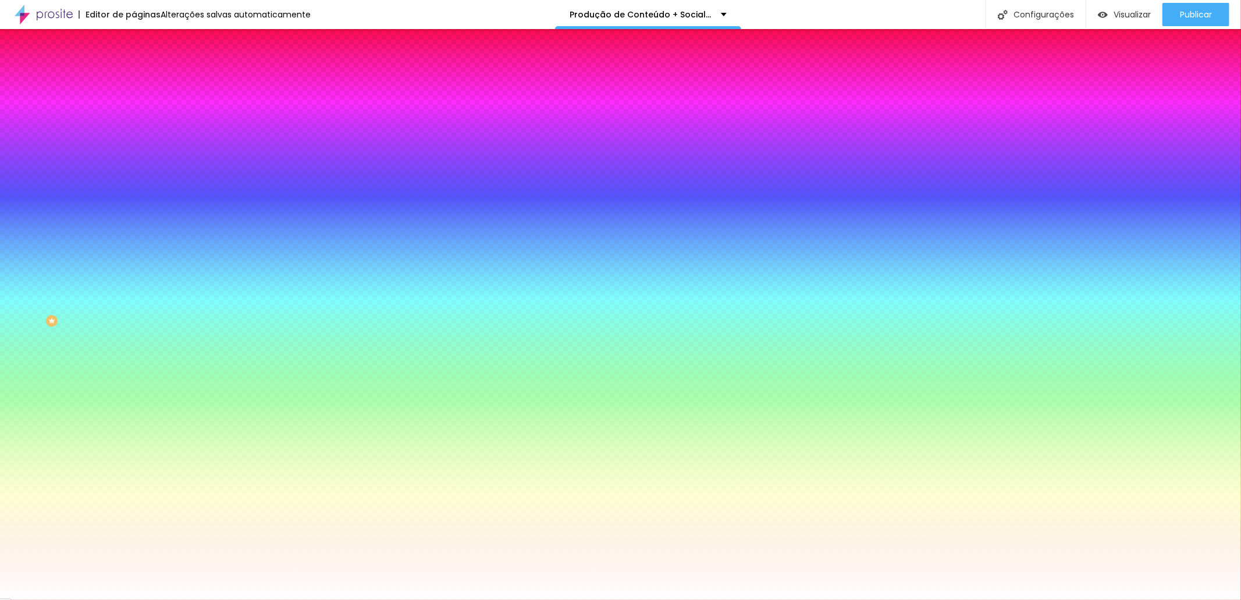
type input "1"
type input "1.1"
type input "1.2"
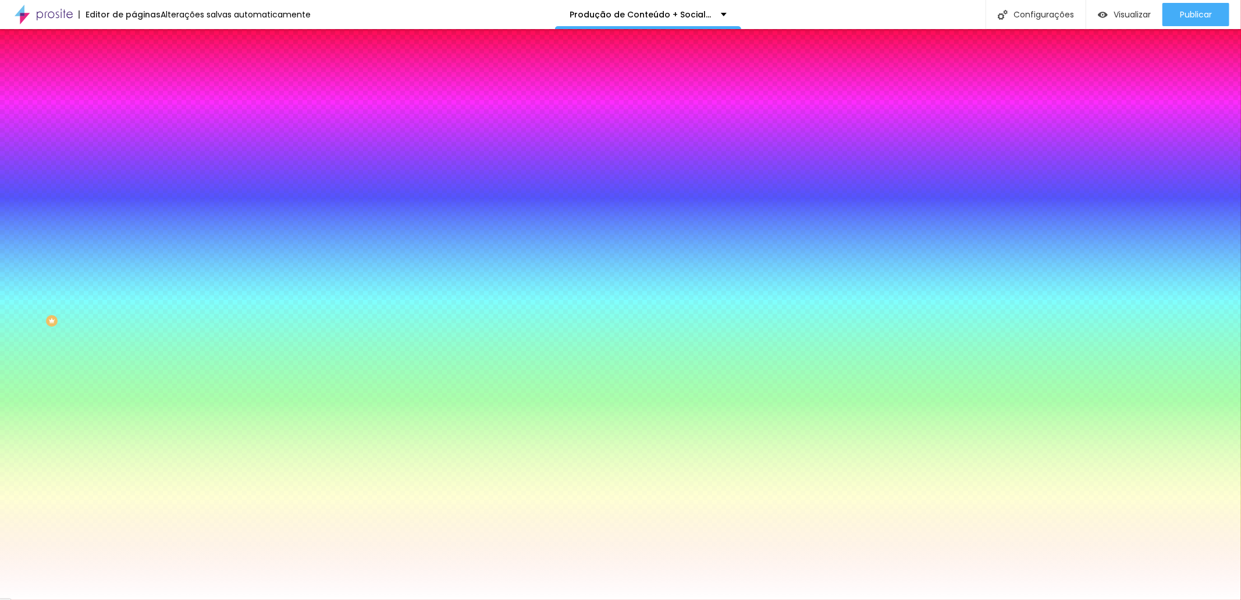
type input "1.2"
type input "1.3"
type input "1.4"
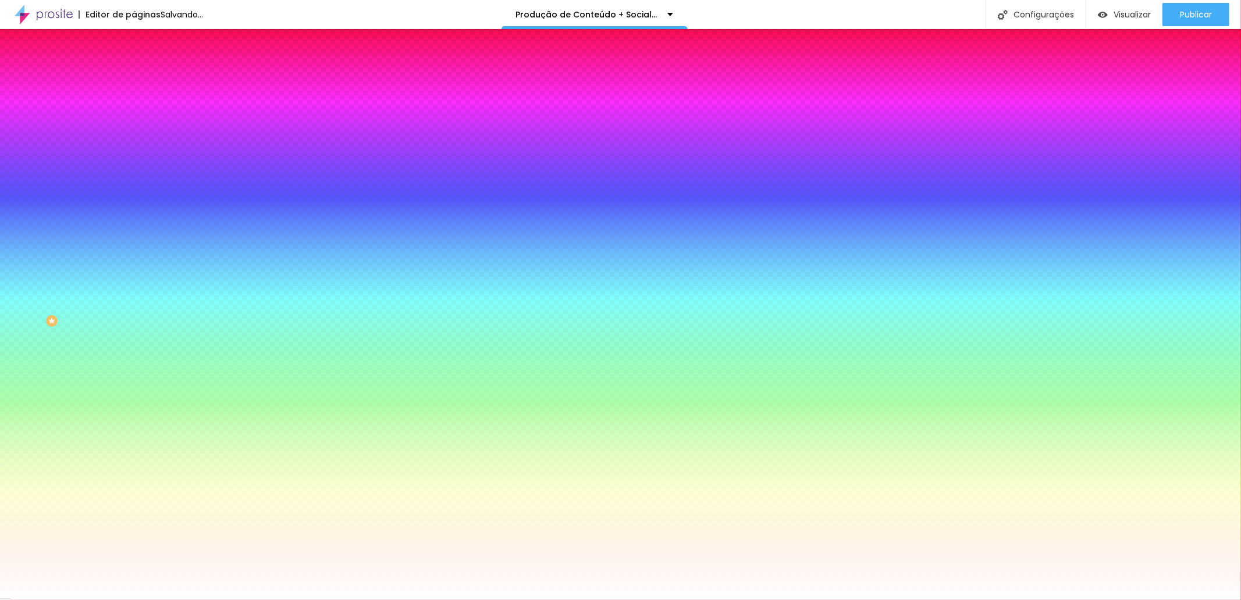
type input "1.5"
type input "1.6"
type input "1.7"
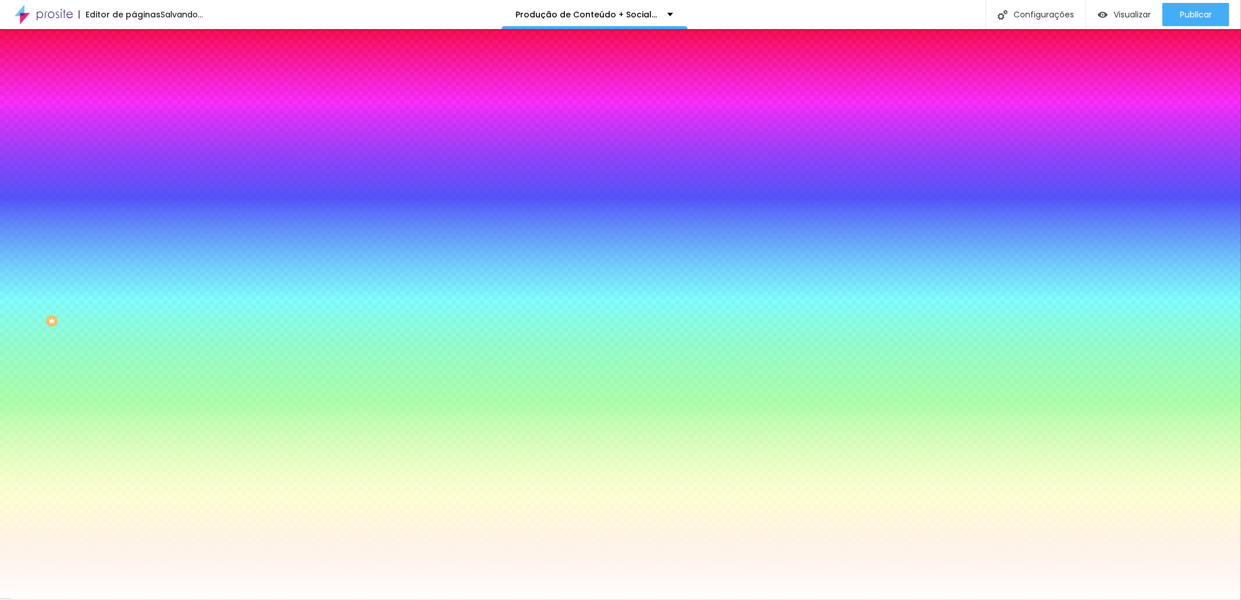
type input "1.7"
type input "1.8"
type input "1.9"
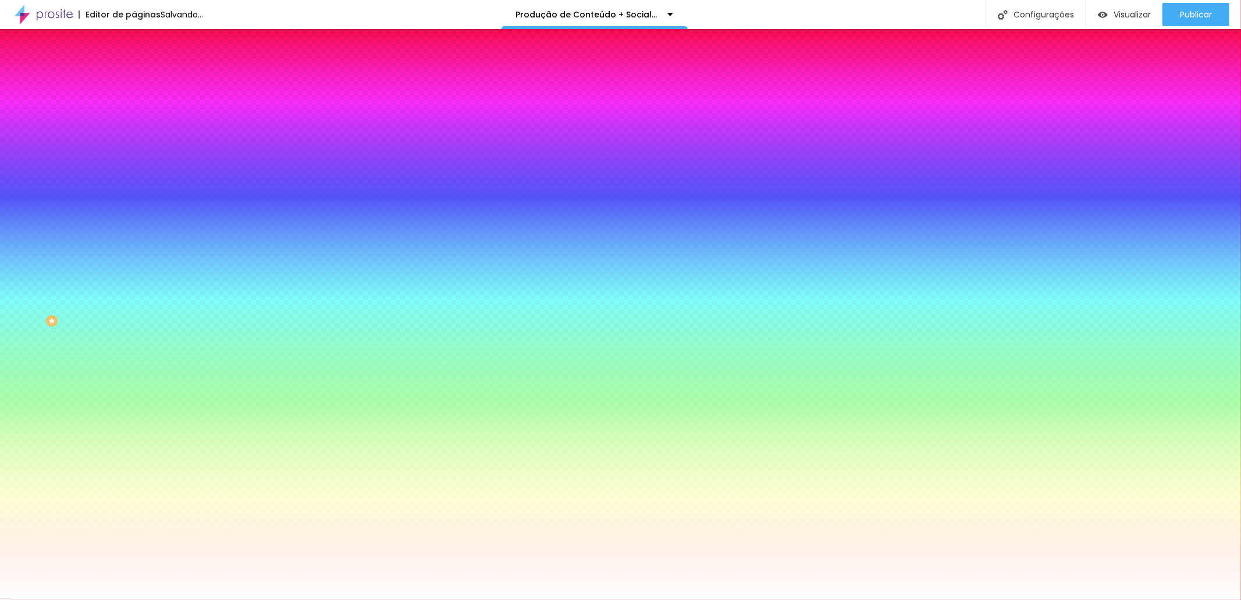
type input "2"
type input "2.1"
type input "2.2"
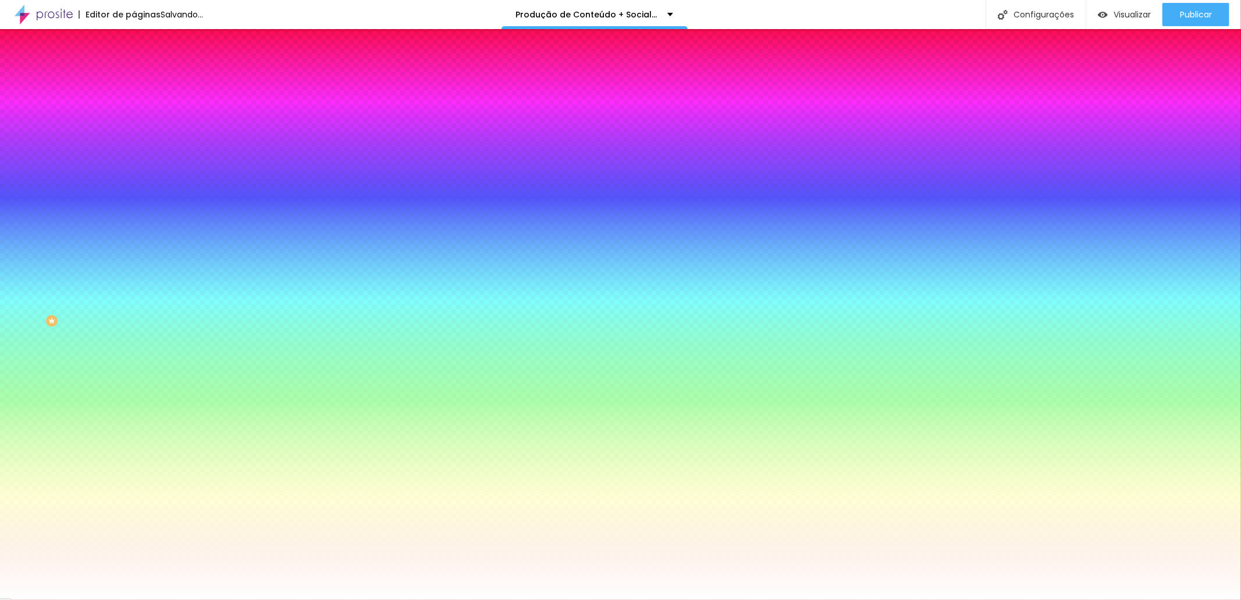
type input "2.2"
type input "2.3"
type input "2.4"
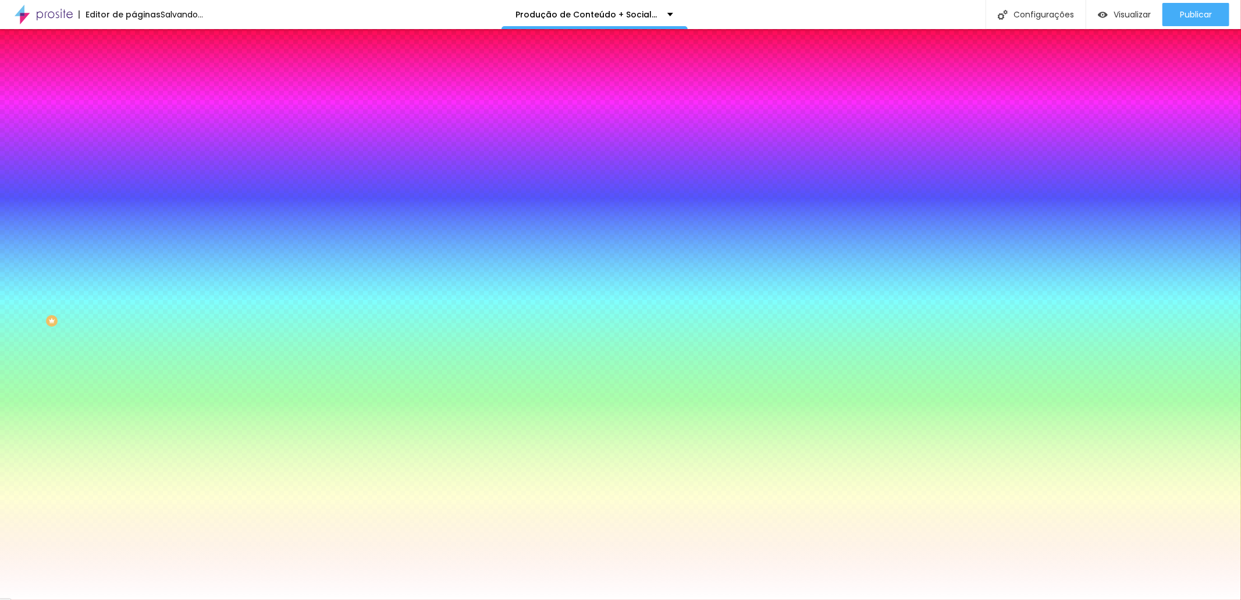
type input "2.5"
type input "2.6"
type input "2.8"
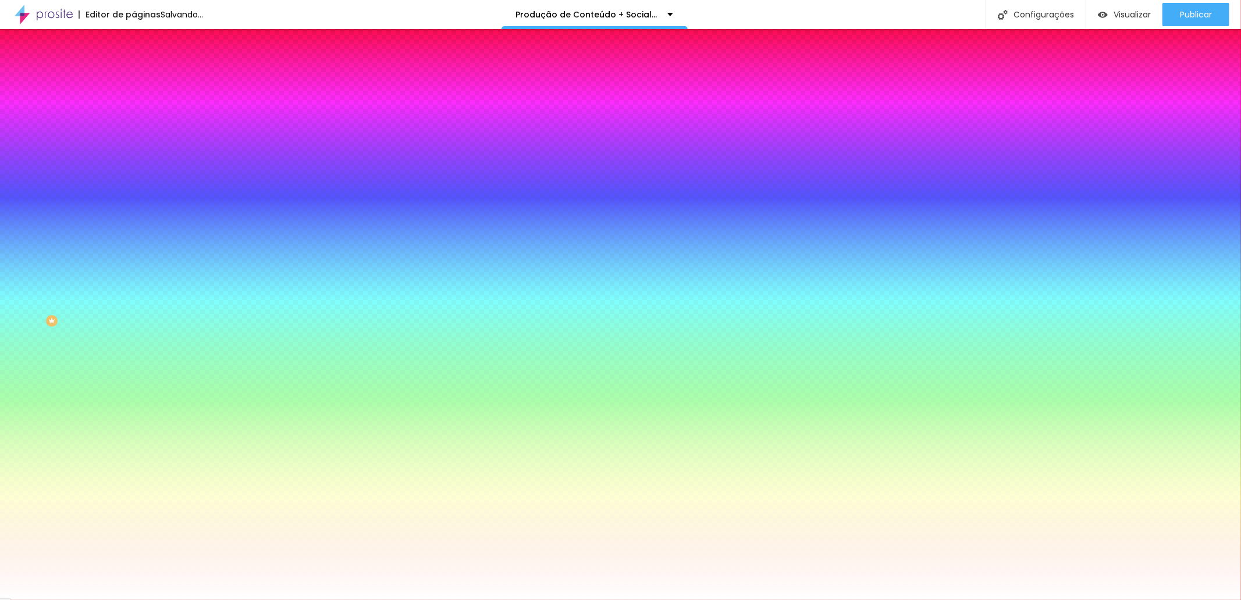
type input "2.8"
type input "2.9"
type input "3.1"
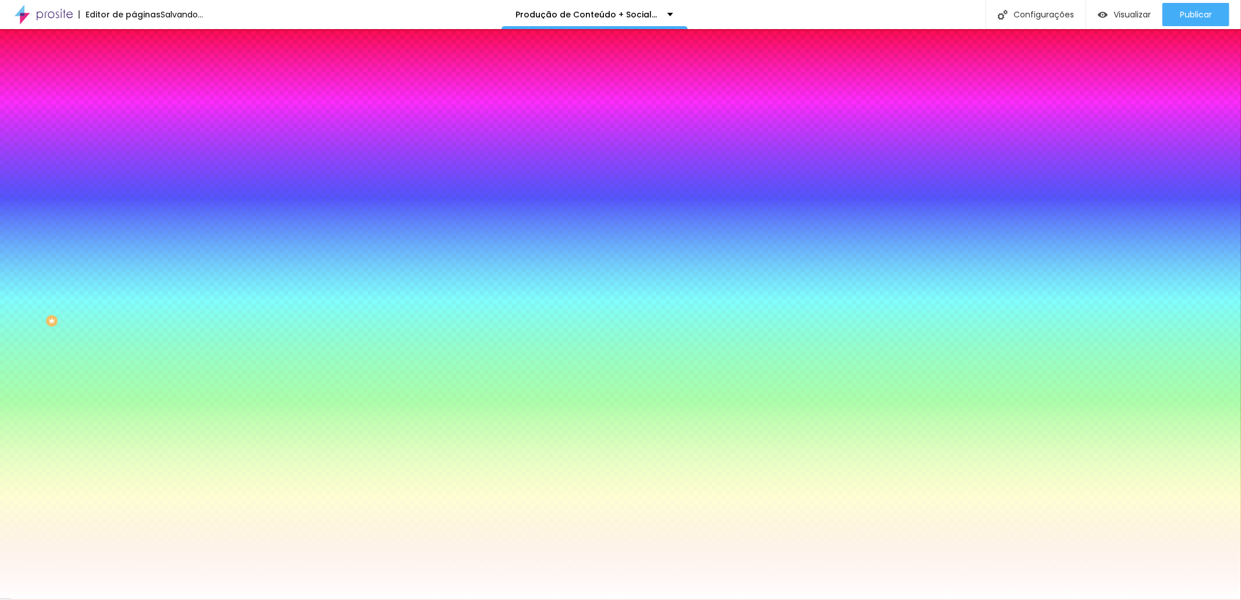
type input "3.2"
type input "3.3"
type input "3.5"
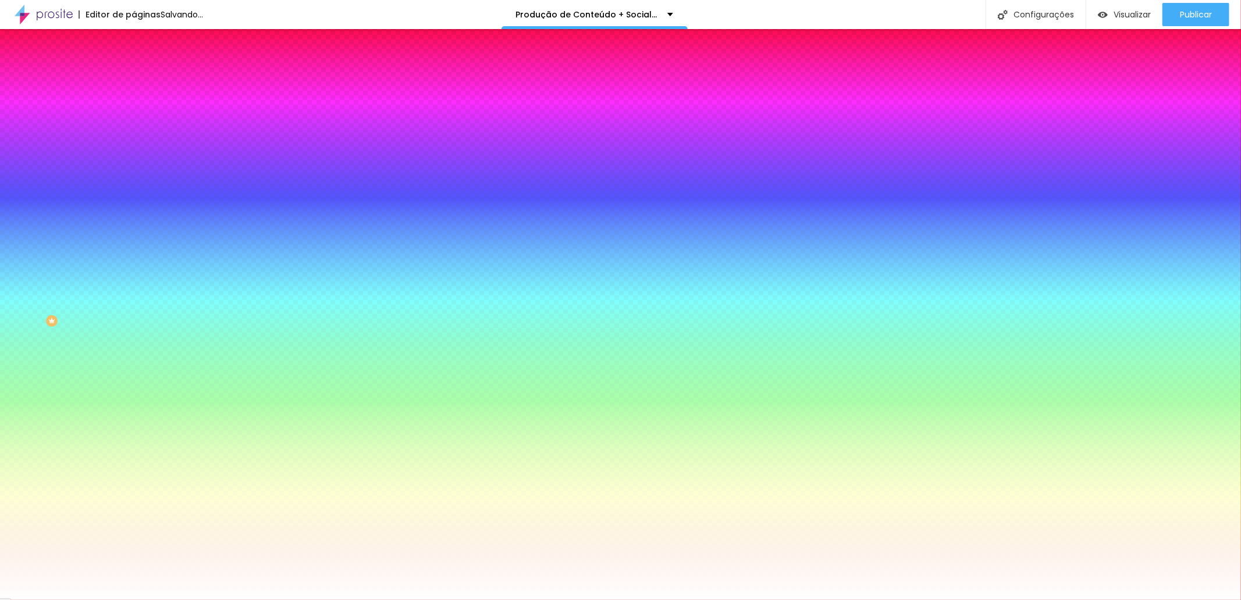
type input "3.5"
type input "3.6"
type input "3.7"
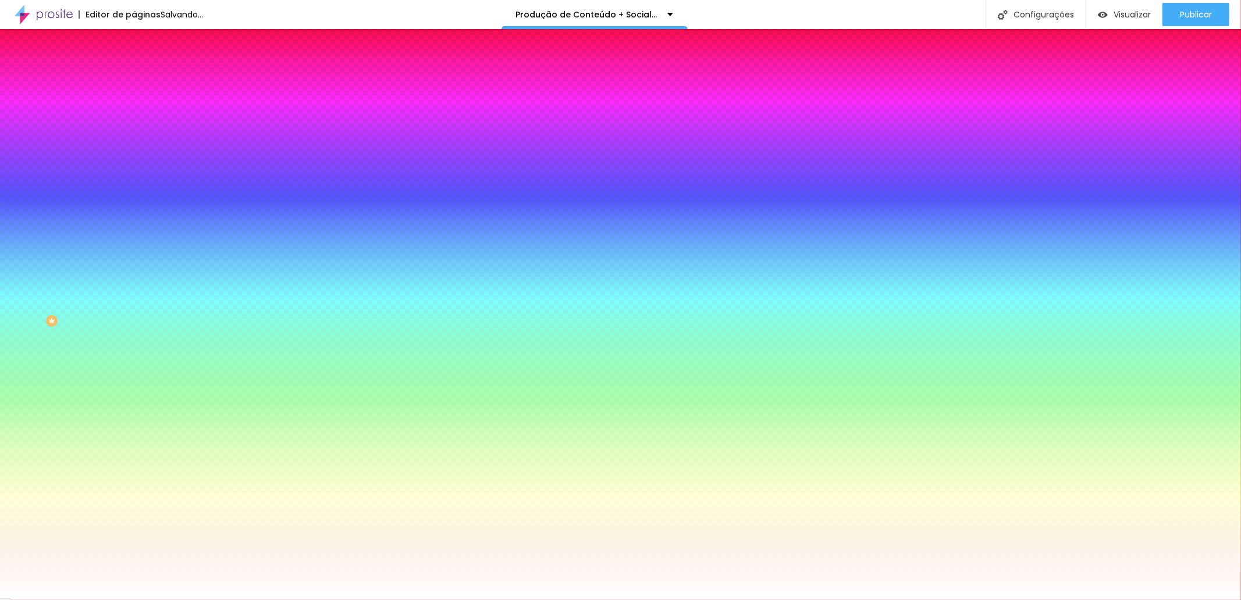
type input "3.8"
type input "3.9"
type input "4"
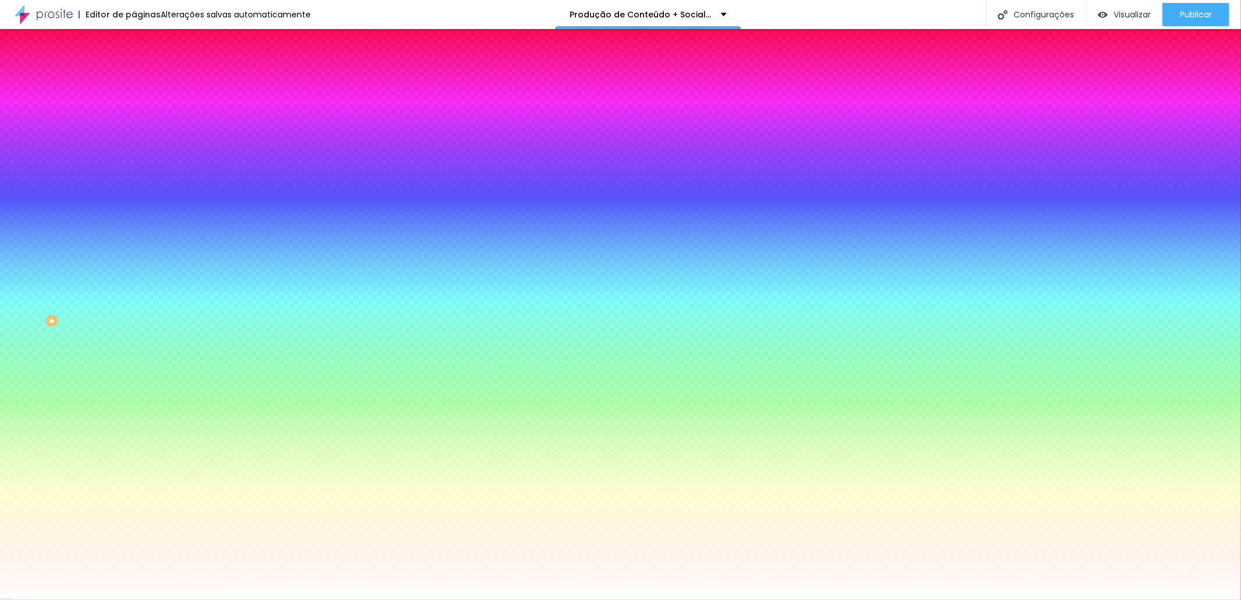
type input "4"
type input "4.1"
type input "4.2"
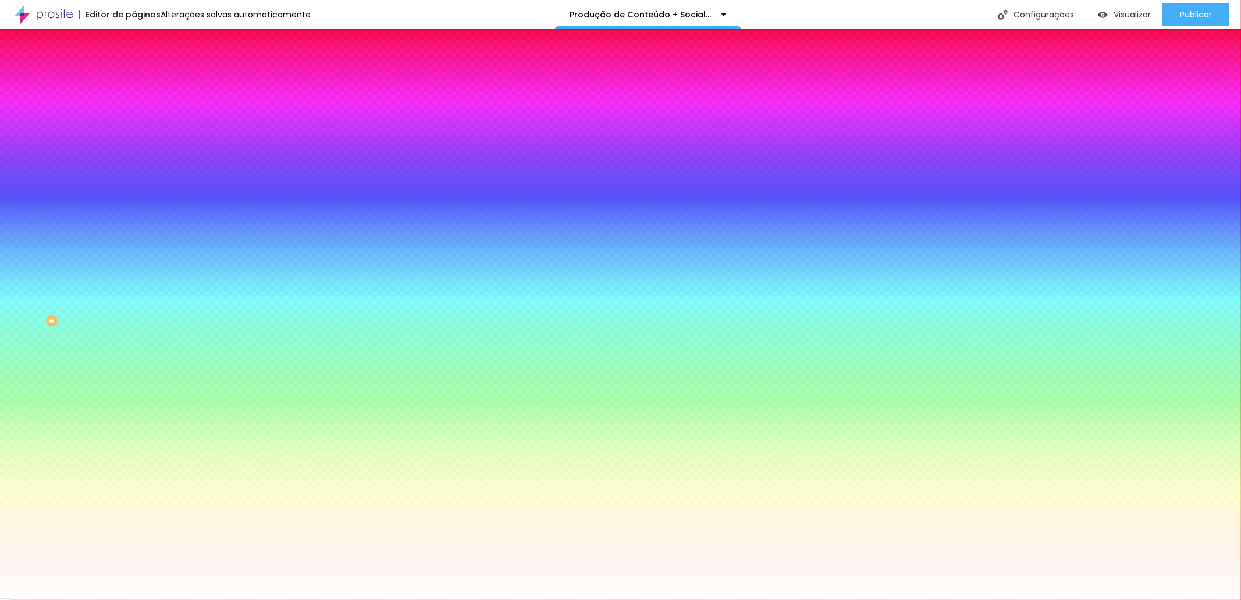
type input "4"
type input "3.9"
type input "3.7"
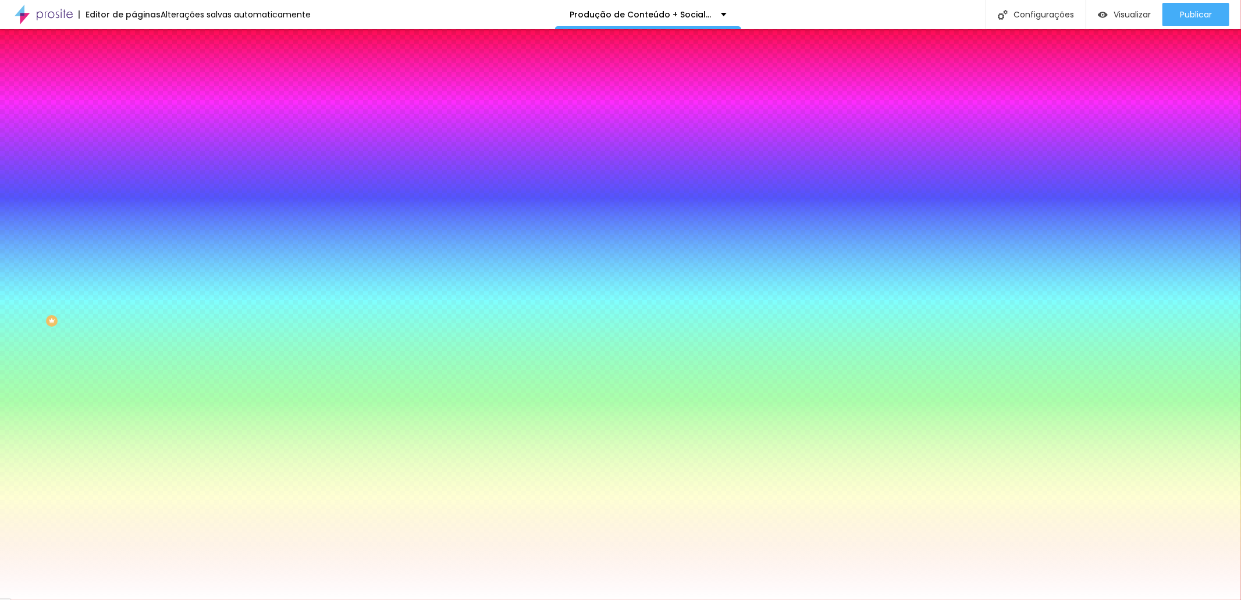
type input "3.7"
type input "3.6"
type input "3.5"
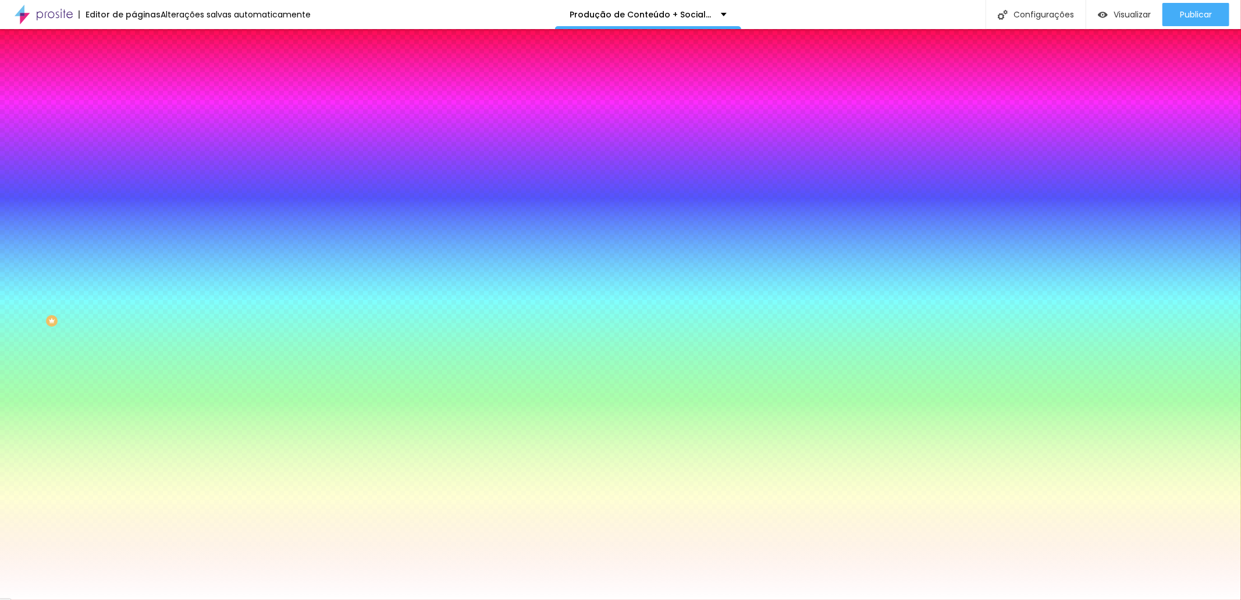
type input "3.4"
type input "3.3"
type input "3.2"
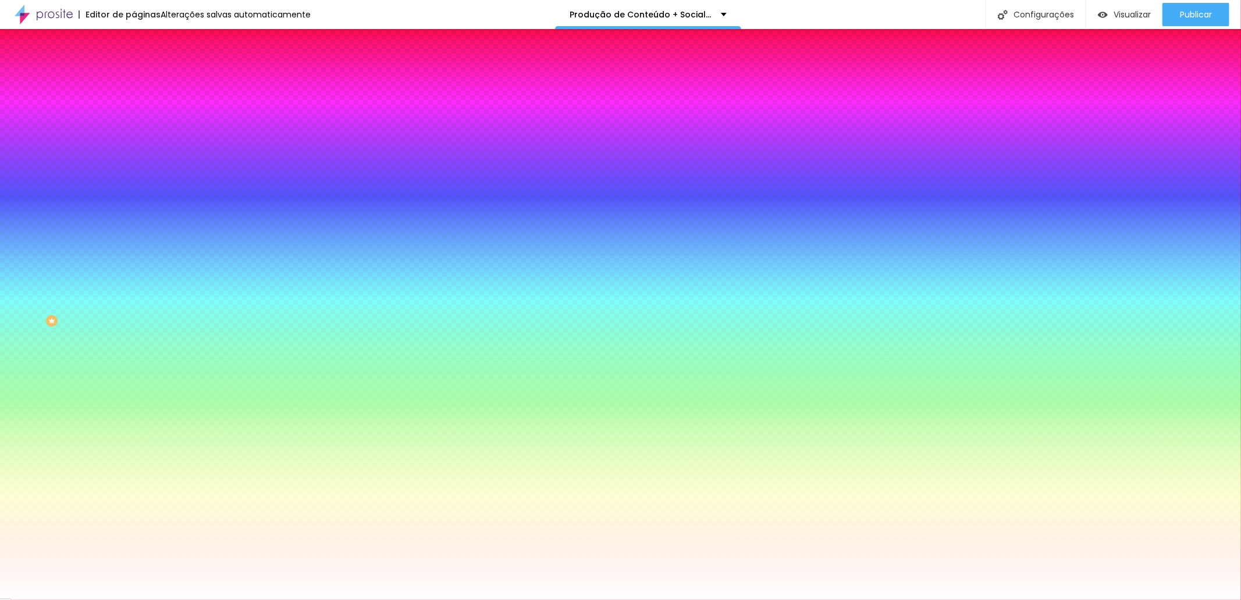
type input "3.2"
type input "3.1"
type input "3"
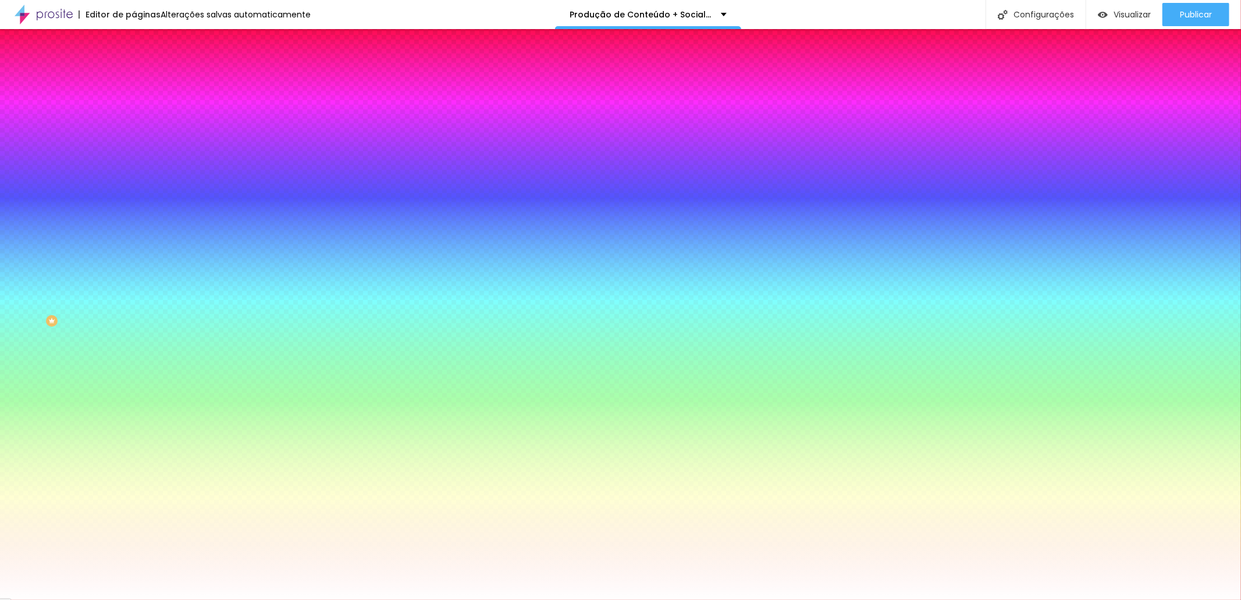
type input "2.9"
type input "2.8"
type input "2.7"
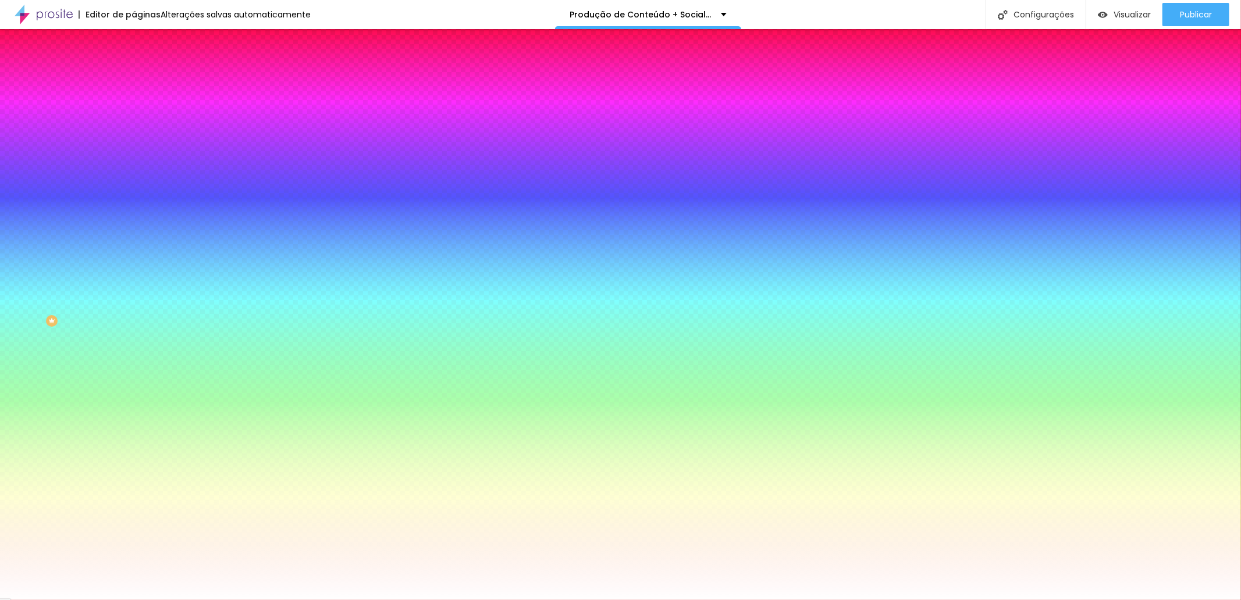
type input "2.7"
type input "2.6"
type input "2.5"
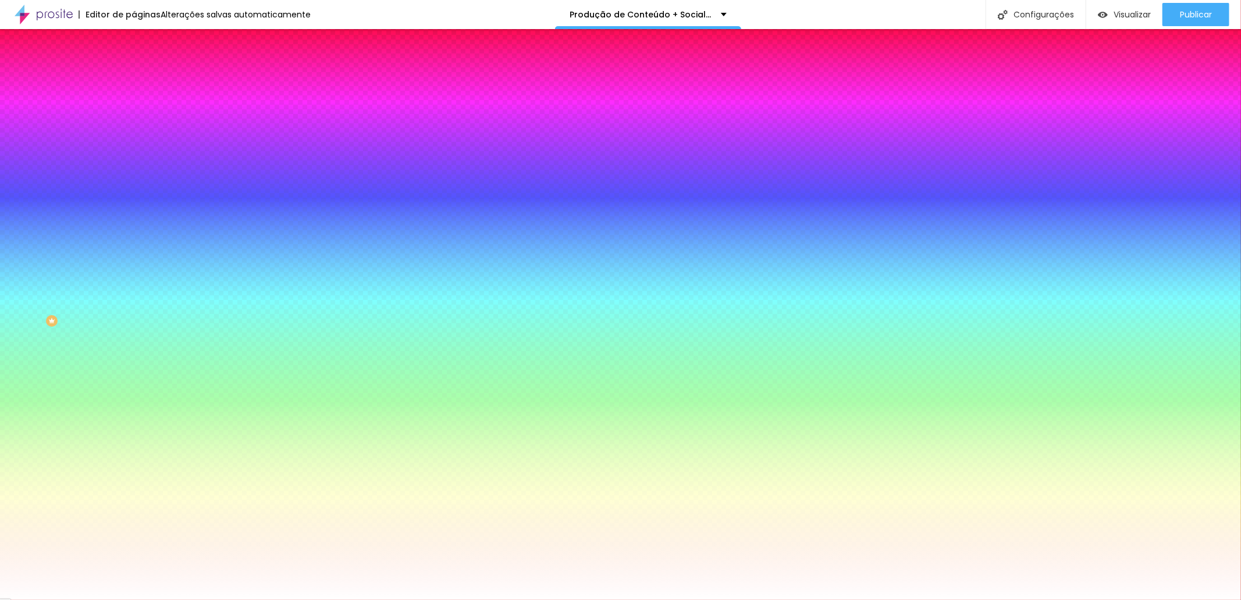
type input "2.4"
type input "2.3"
type input "2.1"
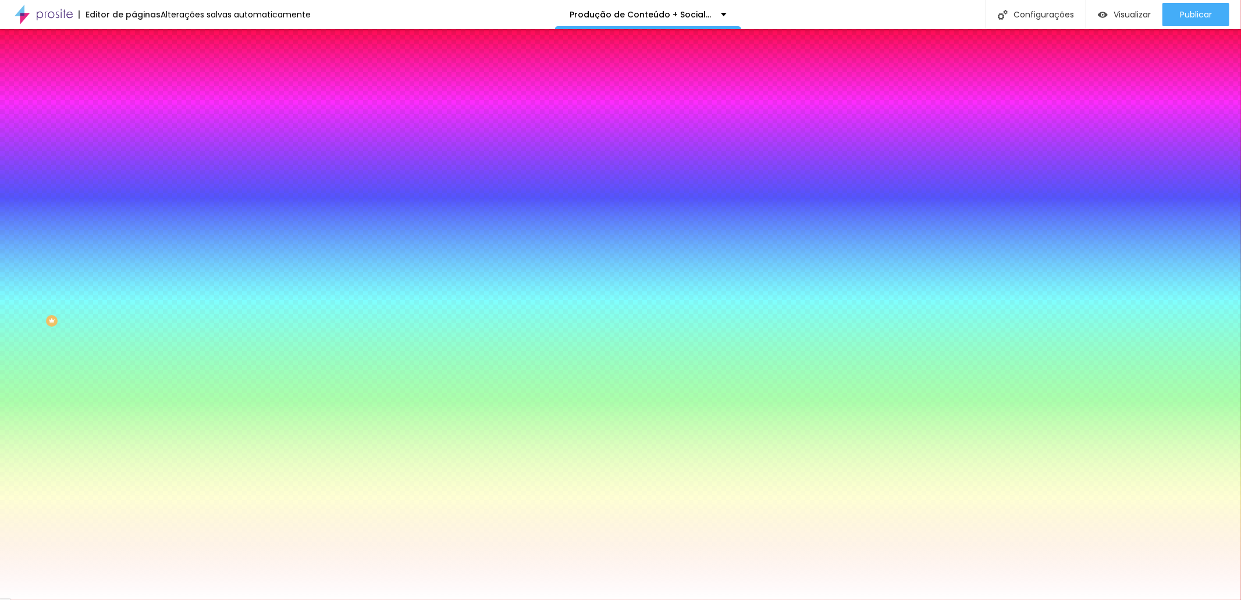
type input "2.1"
type input "2"
type input "1.9"
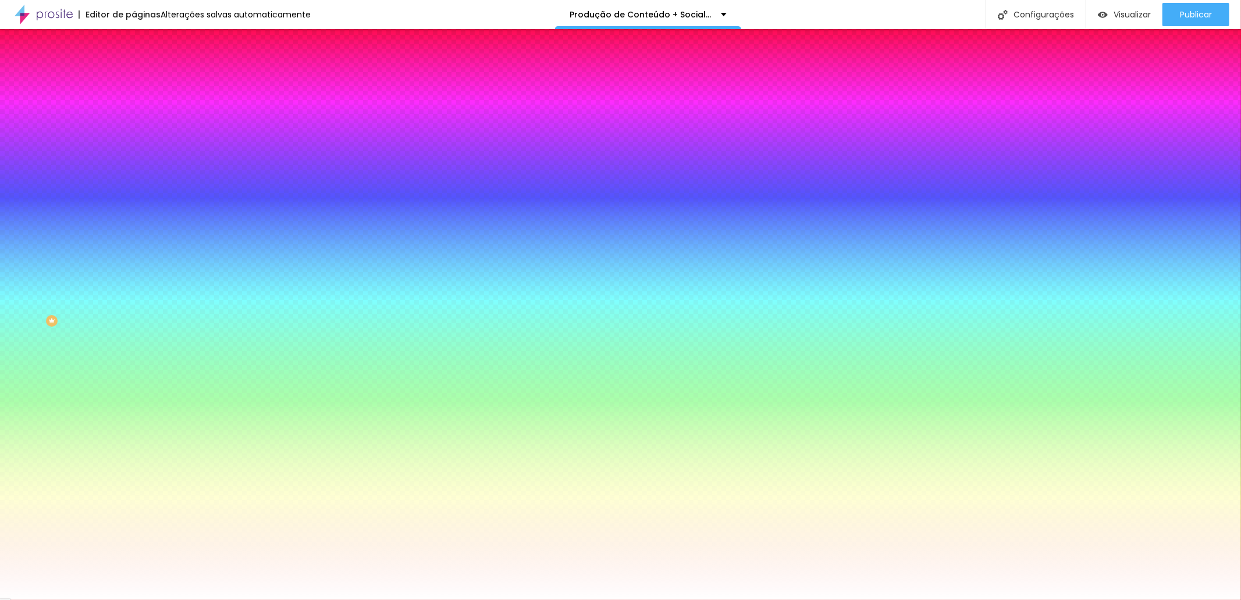
type input "1.7"
type input "1.6"
type input "1.5"
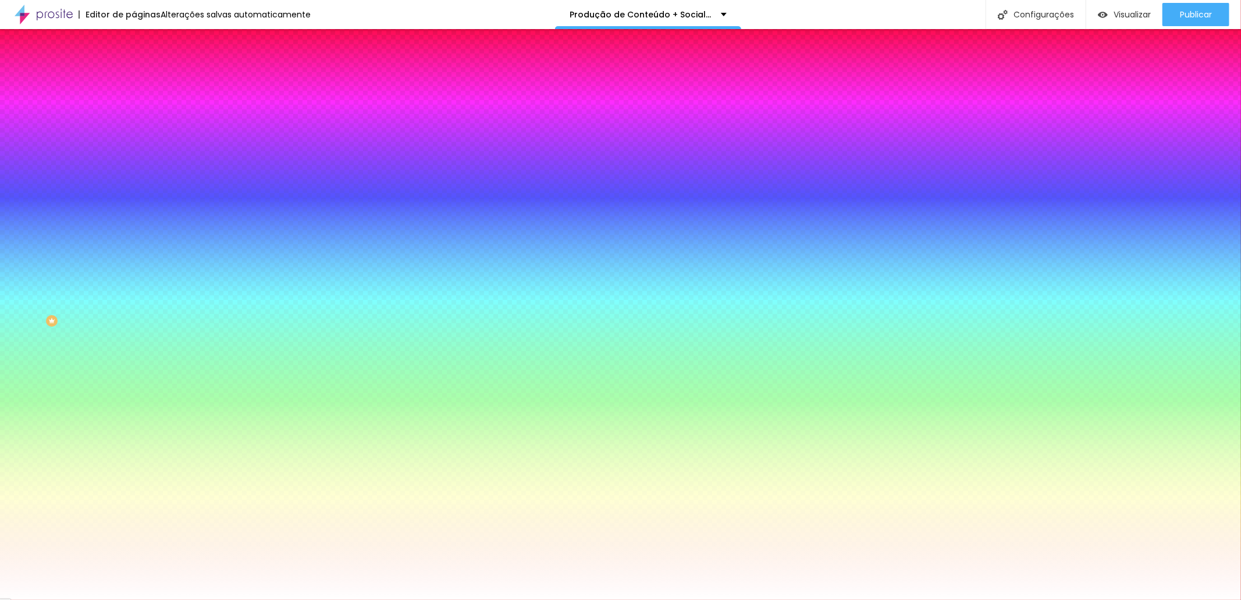
type input "1.5"
type input "1.4"
type input "1.3"
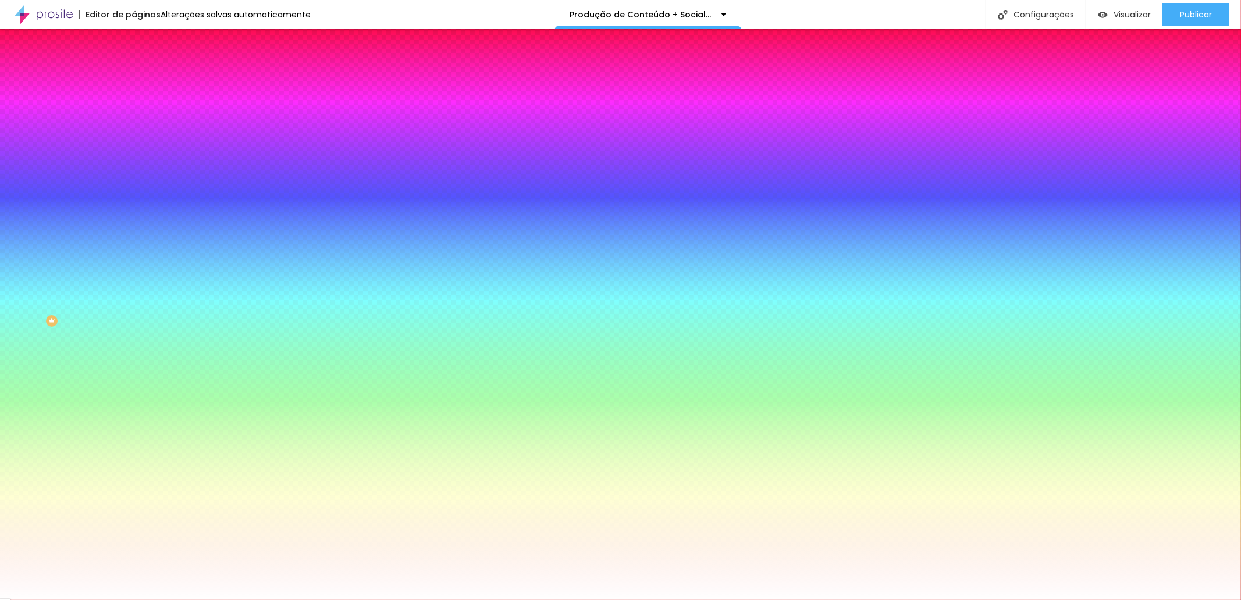
type input "1.2"
click at [72, 600] on div at bounding box center [620, 600] width 1241 height 0
click at [134, 175] on button "button" at bounding box center [142, 181] width 16 height 12
drag, startPoint x: 131, startPoint y: 213, endPoint x: 148, endPoint y: 225, distance: 20.0
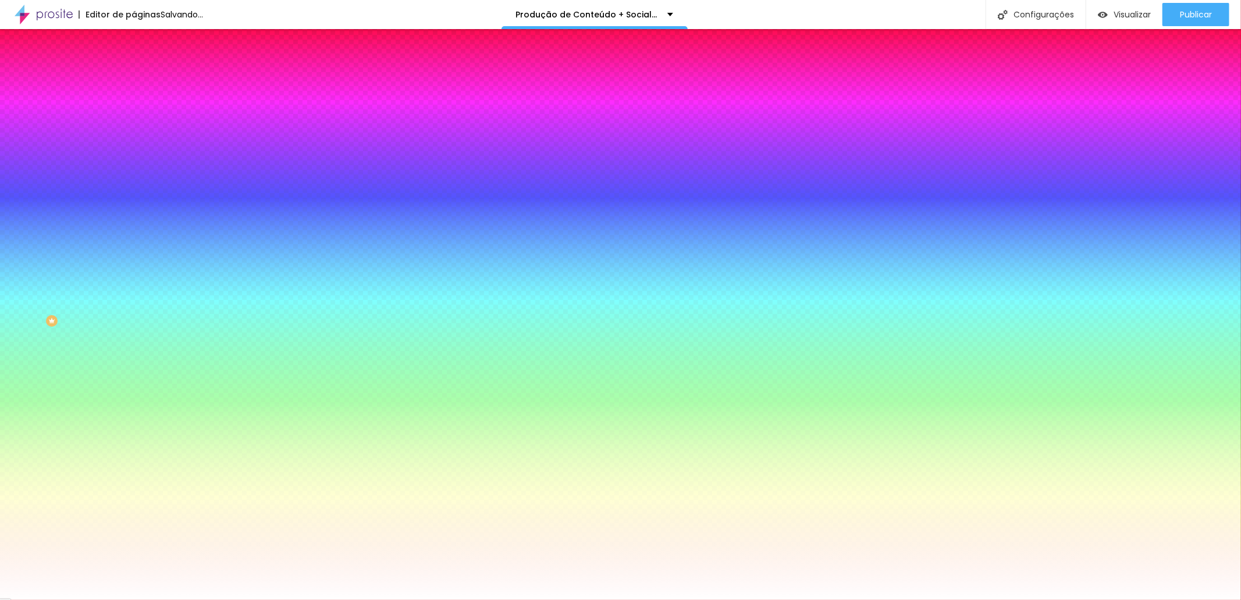
drag, startPoint x: 175, startPoint y: 296, endPoint x: 142, endPoint y: 284, distance: 34.6
click at [74, 600] on div at bounding box center [620, 600] width 1241 height 0
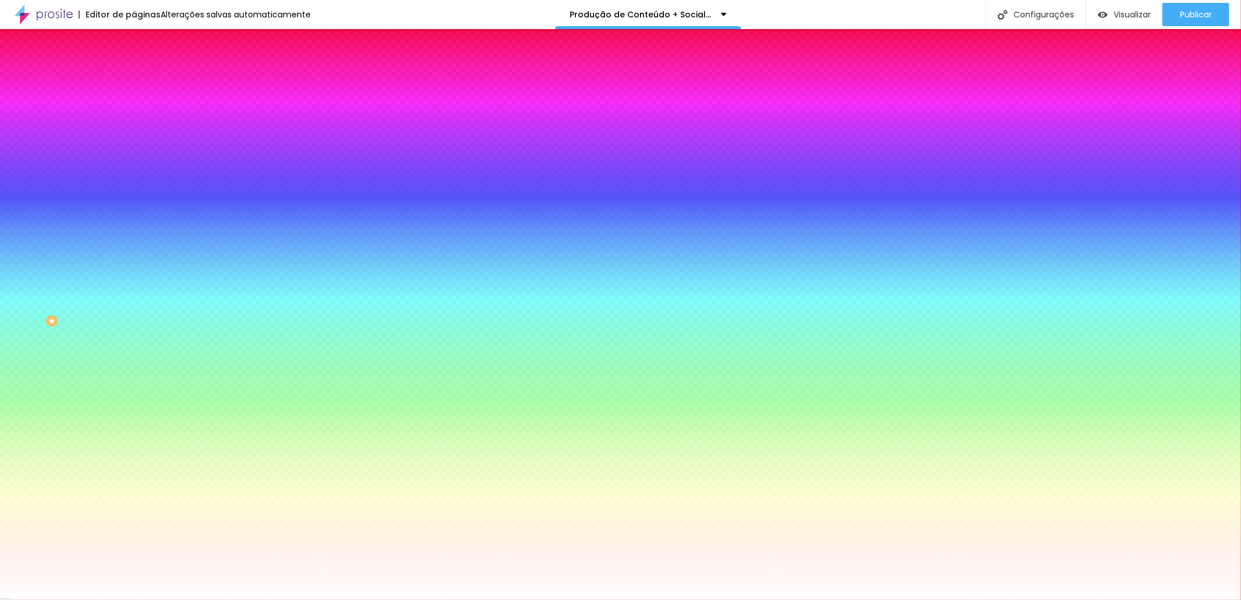
click at [134, 67] on li "Conteúdo" at bounding box center [201, 62] width 134 height 12
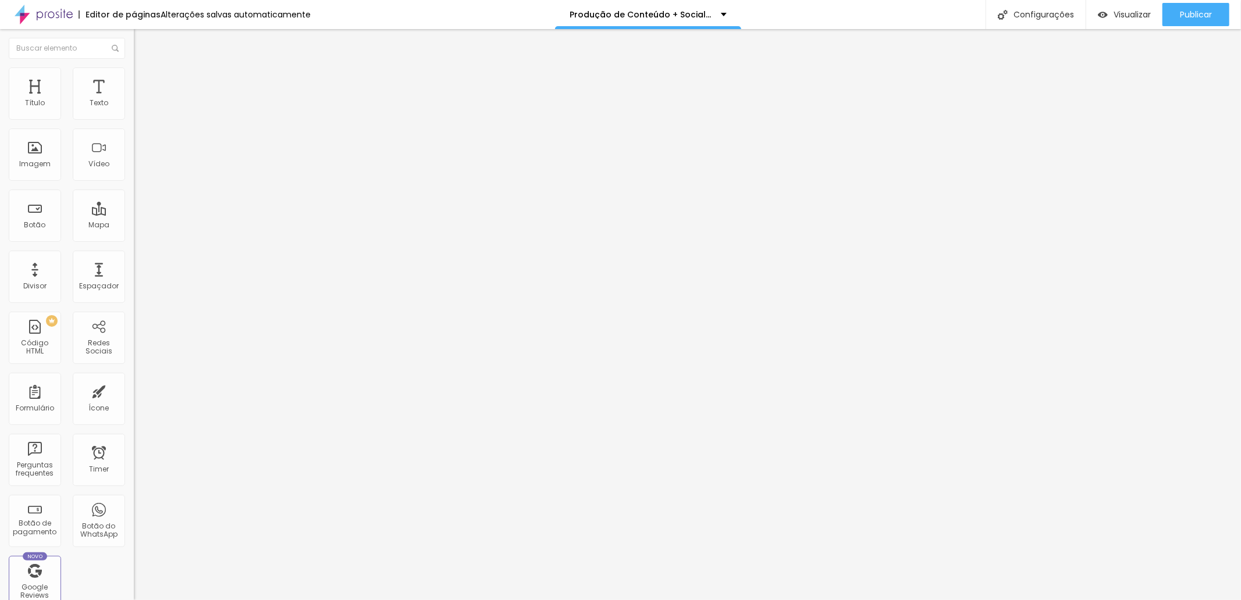
click at [134, 79] on ul "Conteúdo Estilo Avançado" at bounding box center [201, 73] width 134 height 35
click at [144, 79] on span "Estilo" at bounding box center [153, 75] width 18 height 10
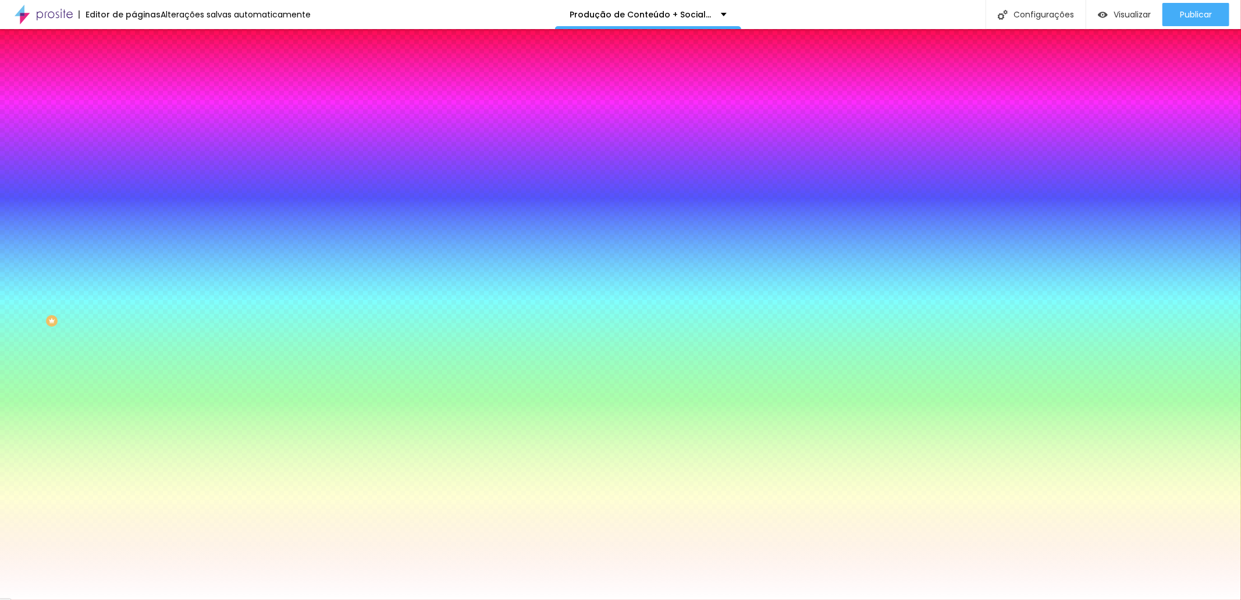
click at [134, 143] on button "button" at bounding box center [142, 149] width 16 height 12
drag, startPoint x: 176, startPoint y: 223, endPoint x: 200, endPoint y: 223, distance: 23.9
click at [115, 600] on div at bounding box center [620, 600] width 1241 height 0
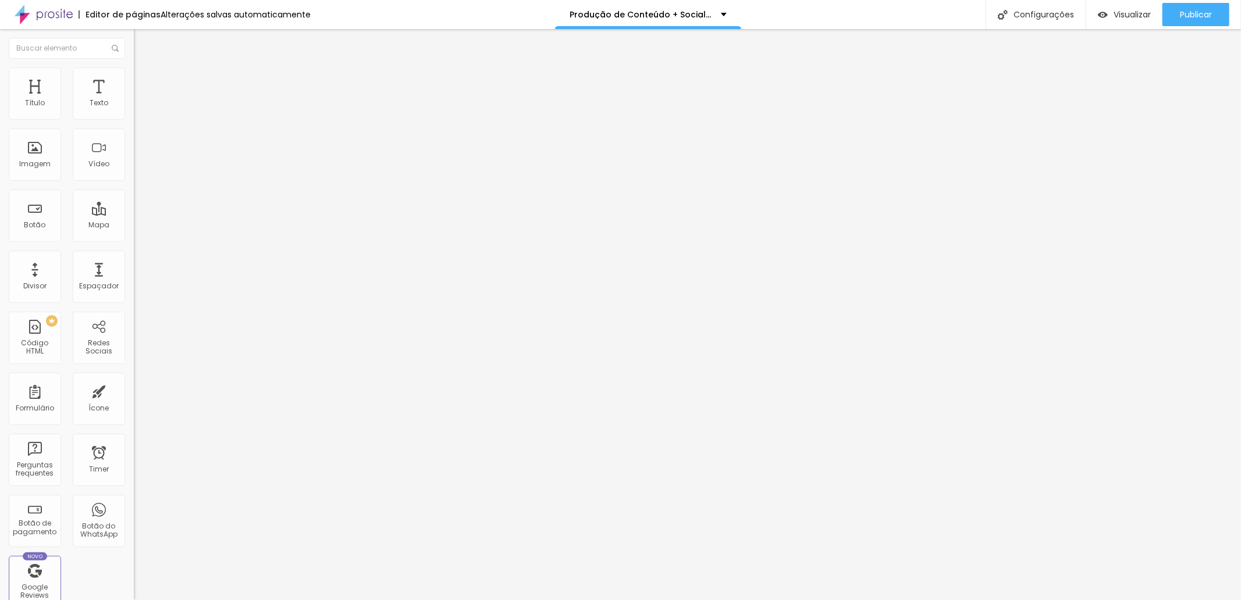
click at [134, 115] on div "849" at bounding box center [201, 105] width 134 height 20
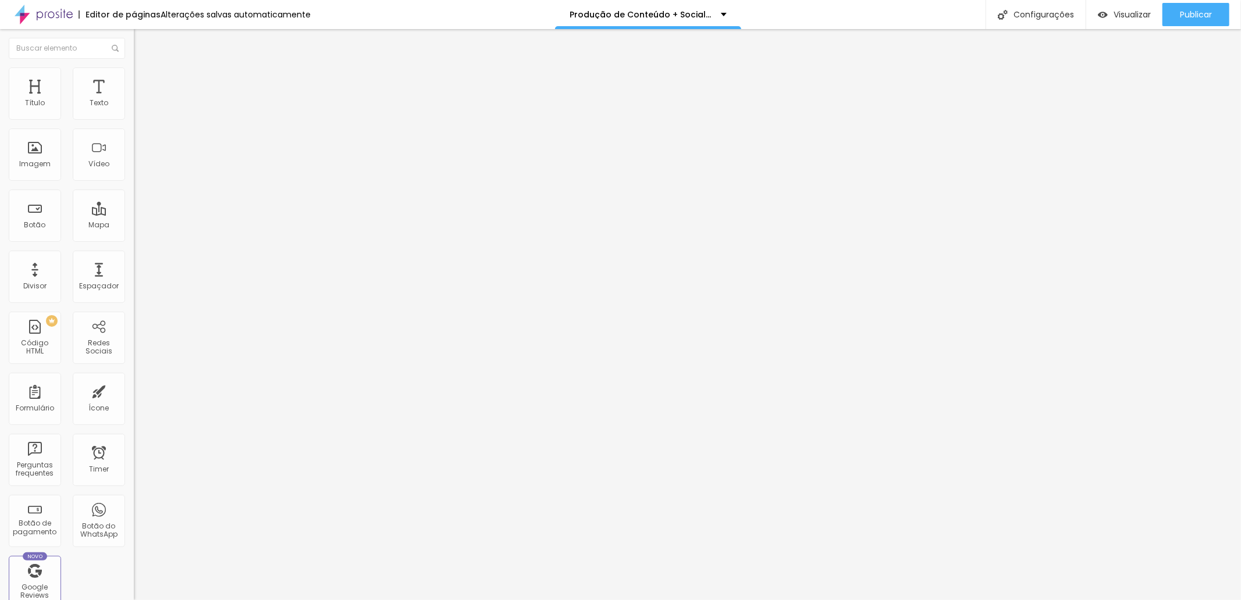
click at [134, 72] on img at bounding box center [139, 72] width 10 height 10
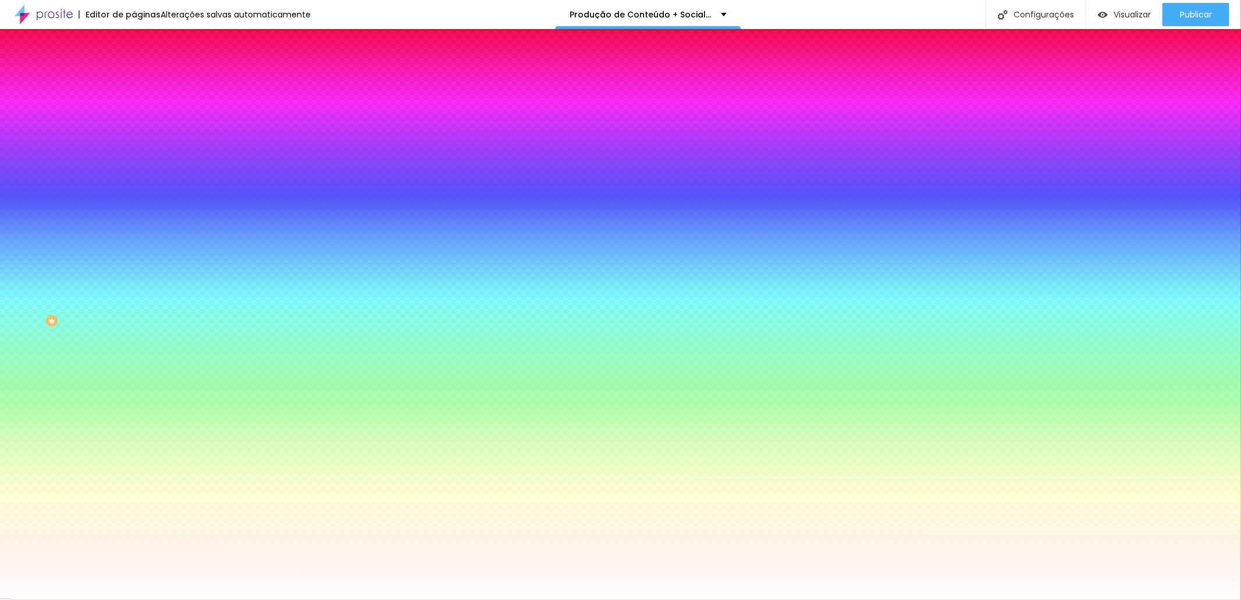
click at [134, 158] on div at bounding box center [201, 158] width 134 height 0
drag, startPoint x: 19, startPoint y: 225, endPoint x: 9, endPoint y: 219, distance: 11.3
click at [134, 170] on div "Cor de fundo Voltar ao padrão #FFFFFF" at bounding box center [201, 154] width 134 height 32
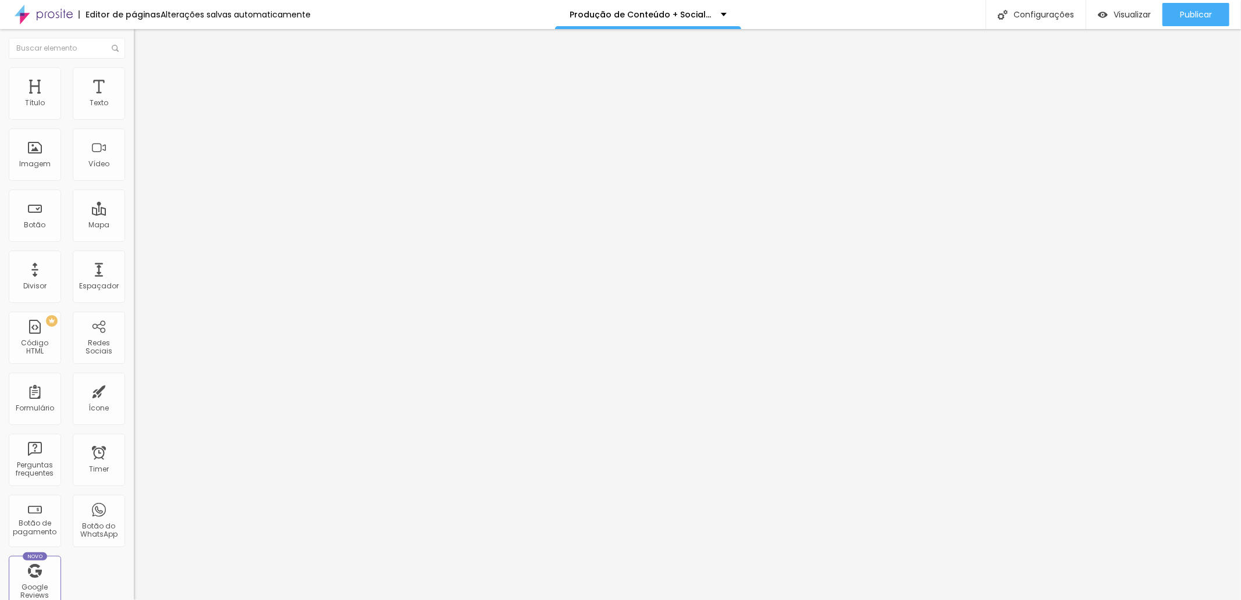
click at [134, 215] on div "Editar Seção Conteúdo Estilo Avançado Modo Encaixotado Encaixotado Completo" at bounding box center [201, 314] width 134 height 571
click at [29, 279] on div "Divisor" at bounding box center [35, 277] width 52 height 52
click at [134, 72] on img at bounding box center [139, 72] width 10 height 10
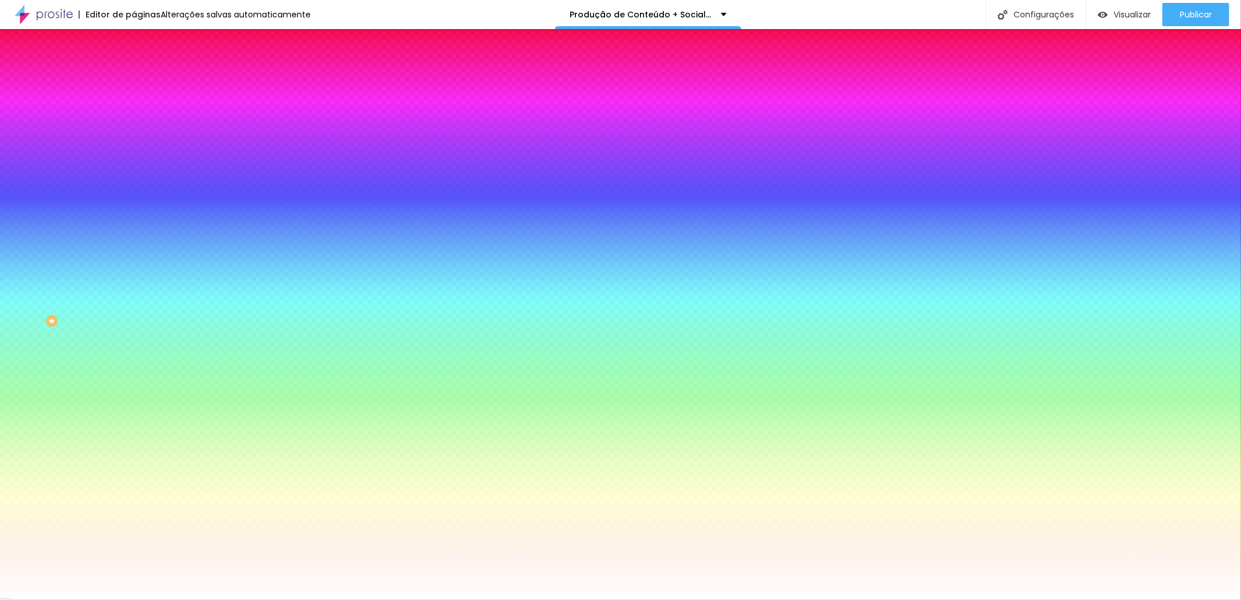
click at [134, 158] on div at bounding box center [201, 158] width 134 height 0
click at [134, 170] on div at bounding box center [201, 170] width 134 height 0
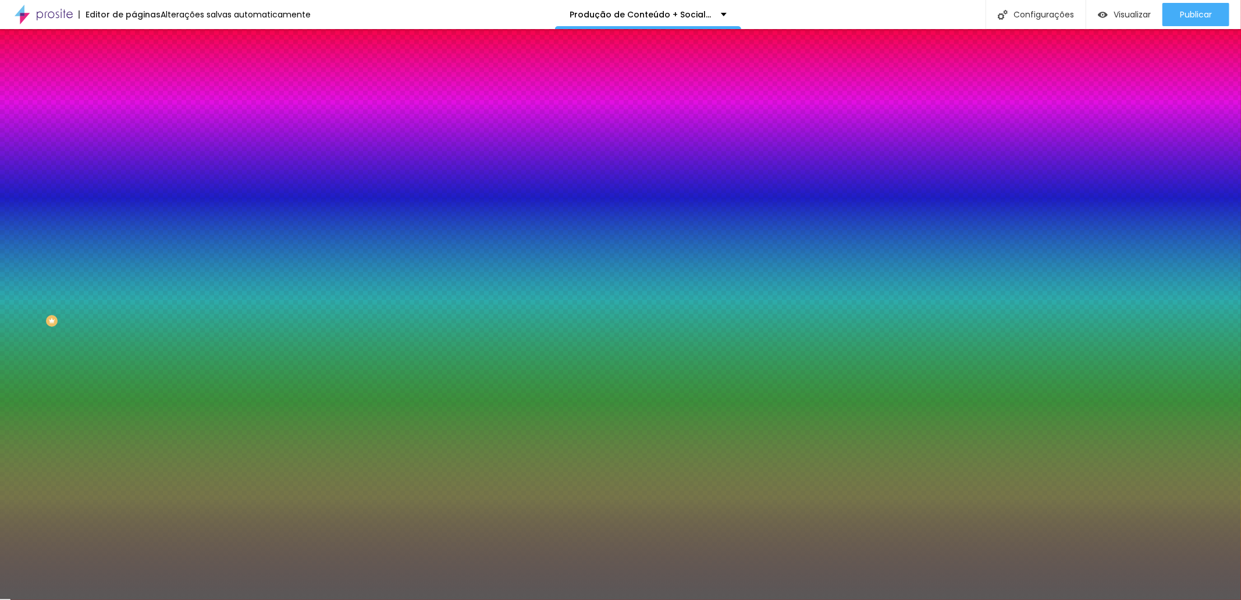
drag, startPoint x: 19, startPoint y: 287, endPoint x: 19, endPoint y: 293, distance: 5.8
click at [134, 241] on div "Imagem de fundo Adicionar imagem Efeito da Imagem Nenhum Nenhum Parallax Cor de…" at bounding box center [201, 166] width 134 height 151
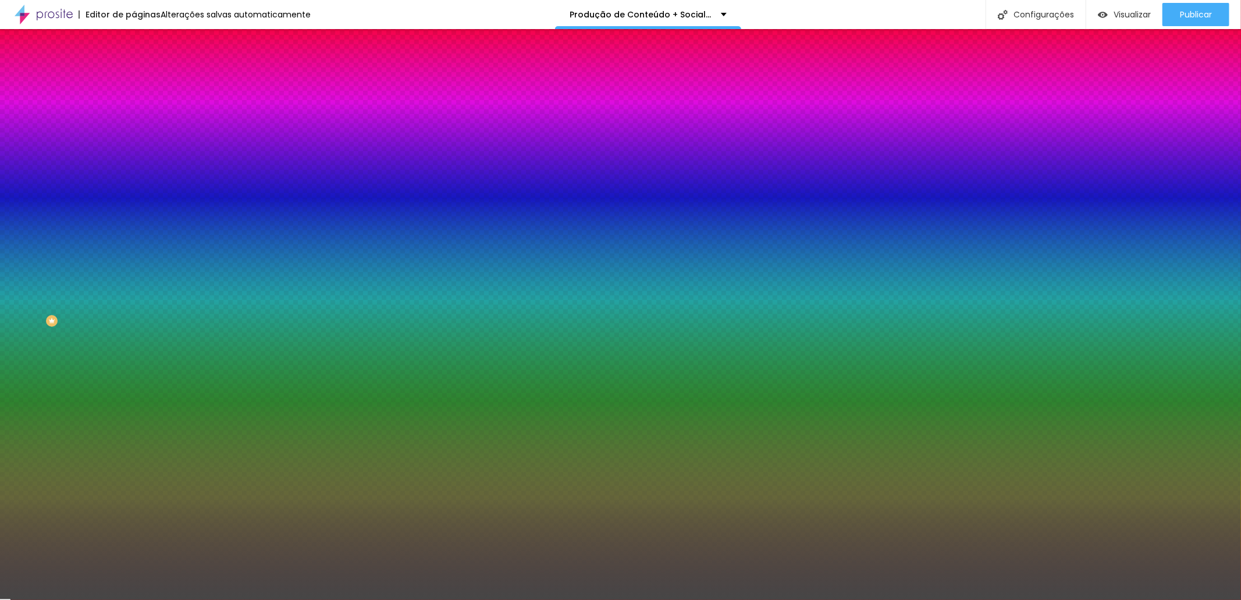
click at [134, 158] on div at bounding box center [201, 158] width 134 height 0
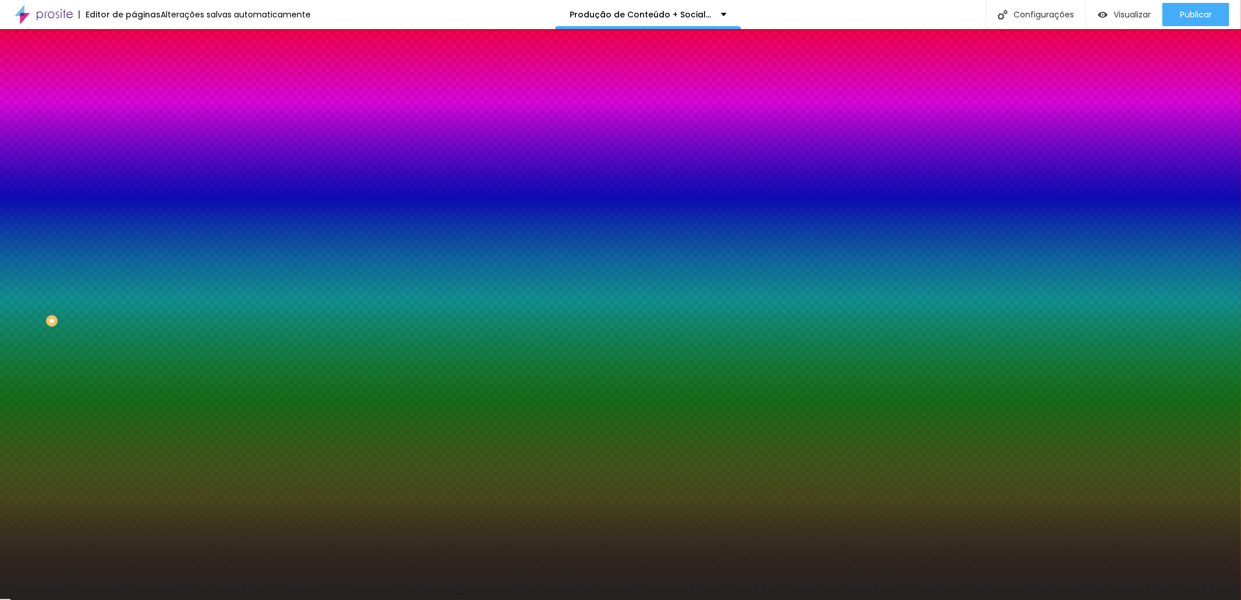
drag, startPoint x: 19, startPoint y: 294, endPoint x: 16, endPoint y: 301, distance: 7.6
click at [134, 170] on div at bounding box center [201, 170] width 134 height 0
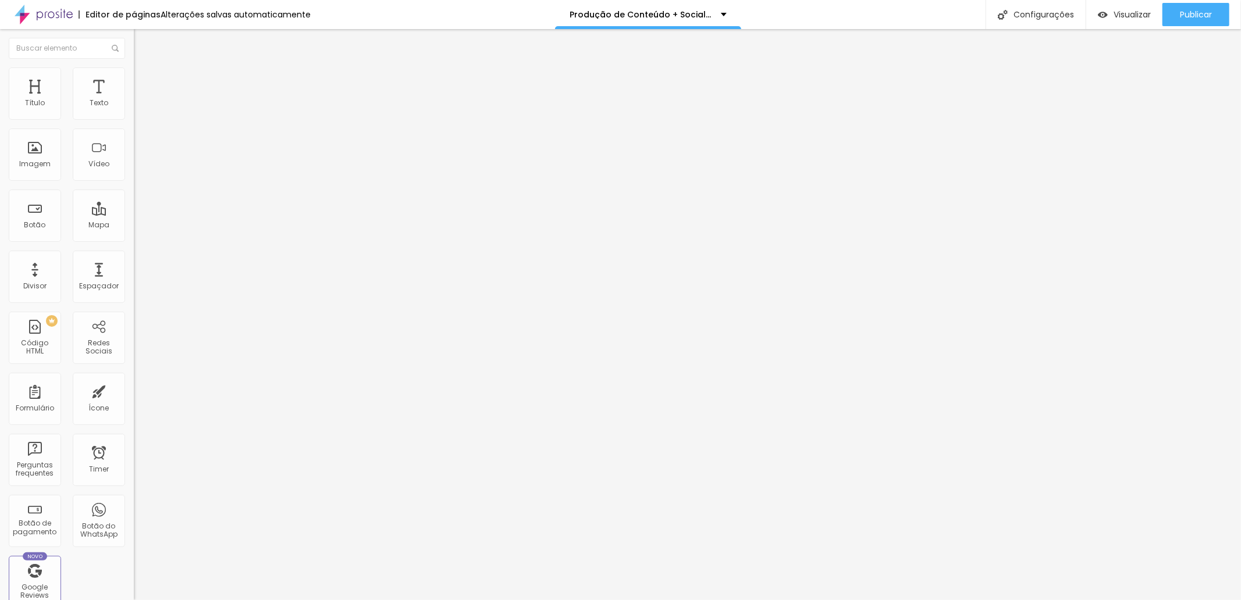
click at [134, 74] on li "Estilo" at bounding box center [201, 73] width 134 height 12
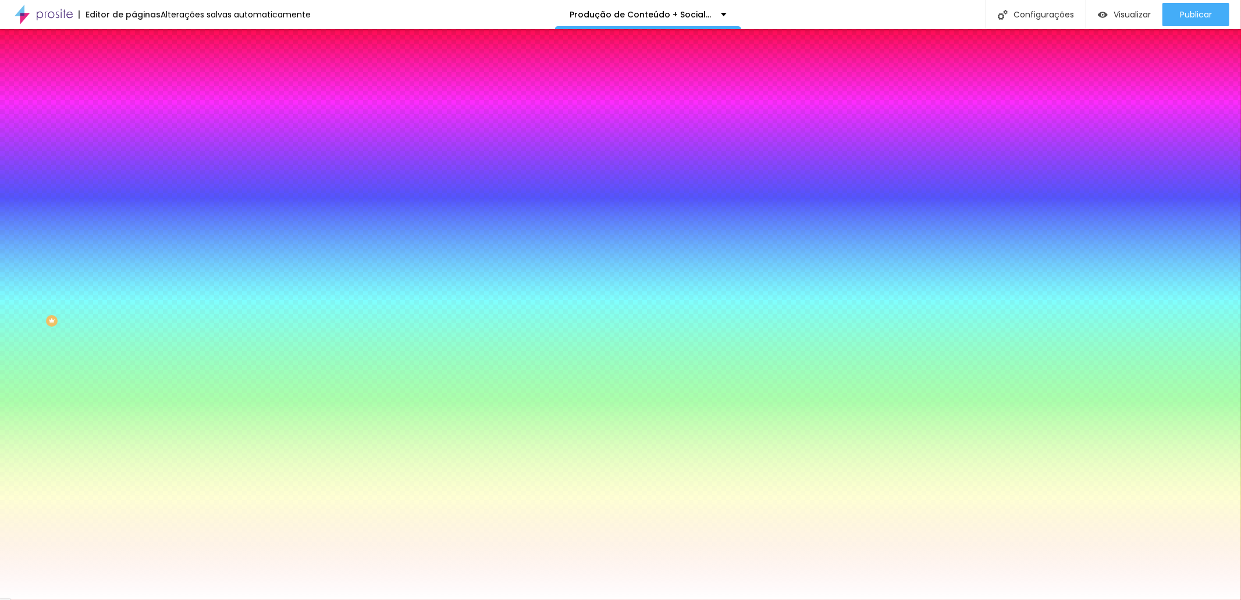
click at [134, 158] on div at bounding box center [201, 158] width 134 height 0
drag, startPoint x: 29, startPoint y: 234, endPoint x: 17, endPoint y: 225, distance: 14.9
click at [134, 170] on div at bounding box center [201, 170] width 134 height 0
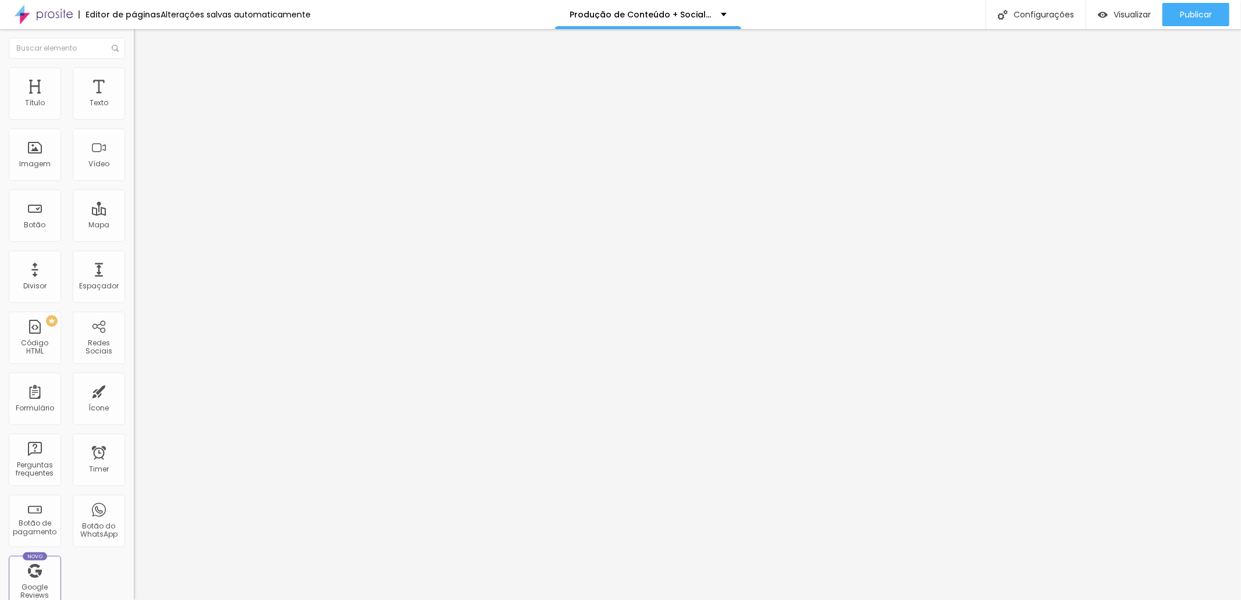
drag, startPoint x: 24, startPoint y: 113, endPoint x: 15, endPoint y: 115, distance: 9.5
click at [134, 214] on input "range" at bounding box center [171, 218] width 75 height 9
click at [1199, 13] on span "Publicar" at bounding box center [1196, 14] width 32 height 9
click at [1126, 13] on span "Visualizar" at bounding box center [1121, 14] width 37 height 9
drag, startPoint x: 70, startPoint y: 131, endPoint x: 51, endPoint y: 135, distance: 18.9
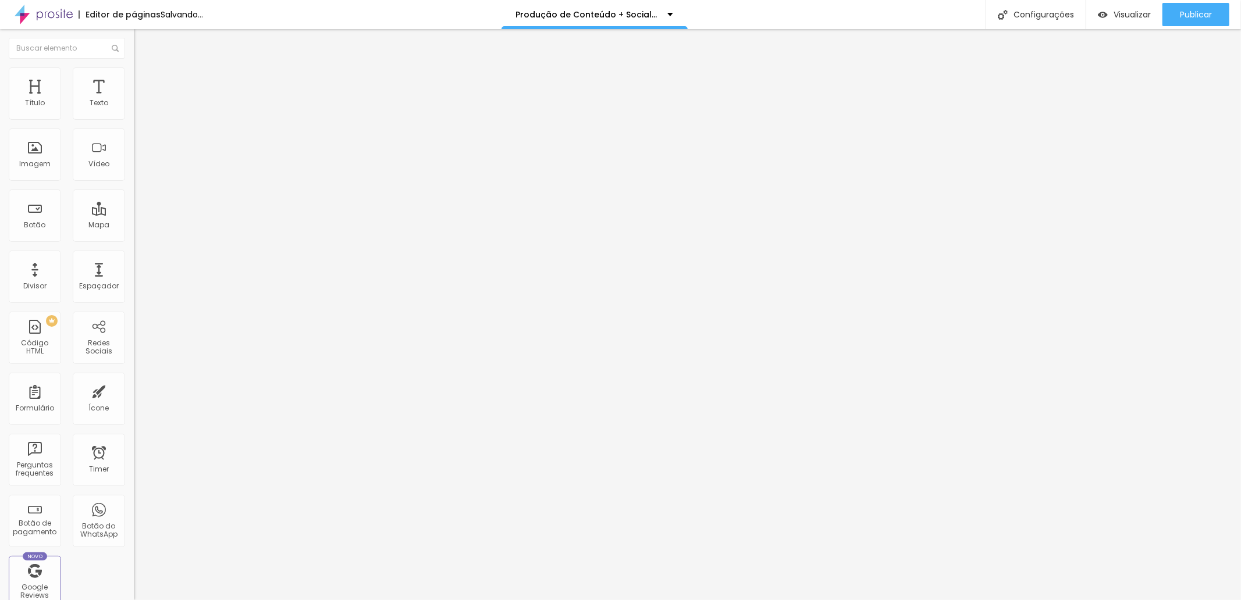
click at [134, 109] on input "Click me" at bounding box center [204, 104] width 140 height 12
drag, startPoint x: 51, startPoint y: 131, endPoint x: -45, endPoint y: 140, distance: 96.9
click at [0, 140] on html "Editor de páginas Alterações salvas automaticamente Produção de Conteúdo + Soci…" at bounding box center [620, 300] width 1241 height 600
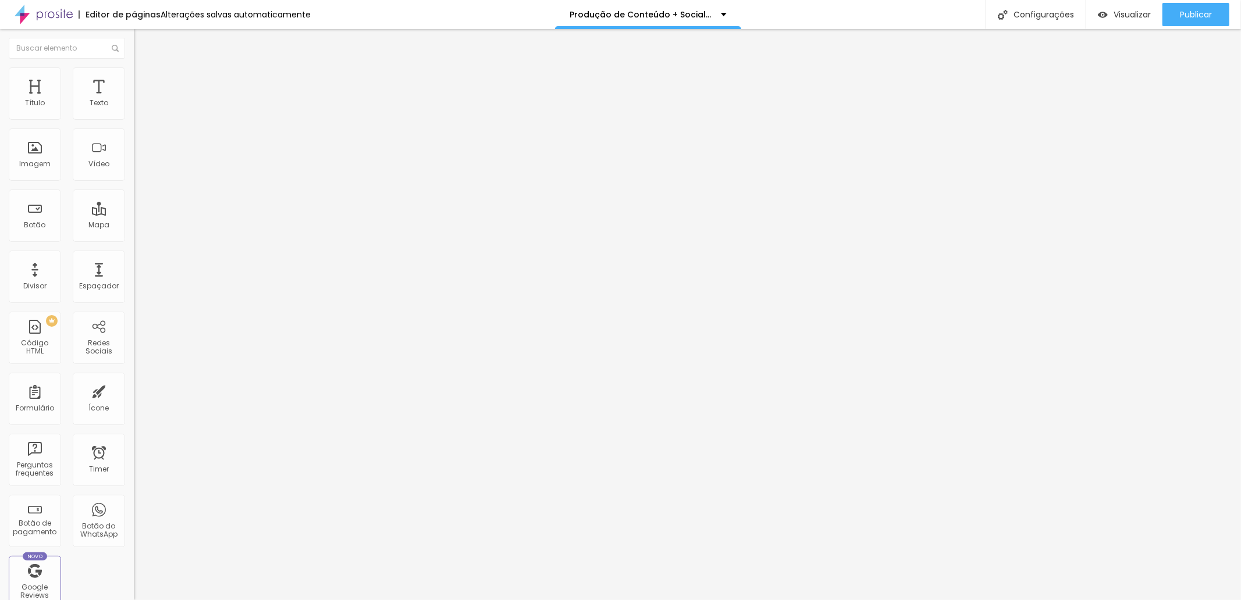
scroll to position [0, 0]
click at [144, 79] on span "Estilo" at bounding box center [153, 75] width 18 height 10
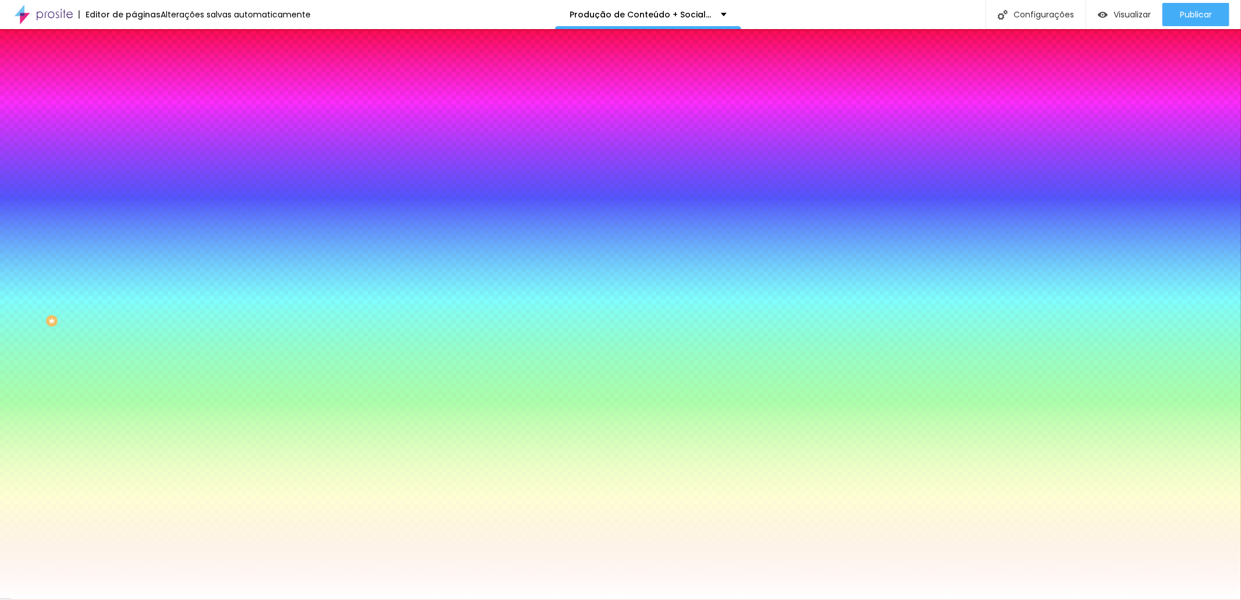
click at [134, 111] on div at bounding box center [201, 111] width 134 height 0
drag, startPoint x: 28, startPoint y: 197, endPoint x: 13, endPoint y: 219, distance: 26.8
click at [134, 219] on div "Cor de fundo Voltar ao padrão #060606 Tipografia Voltar ao padrão Borda Voltar …" at bounding box center [201, 281] width 134 height 381
click at [138, 144] on icon "button" at bounding box center [141, 147] width 7 height 7
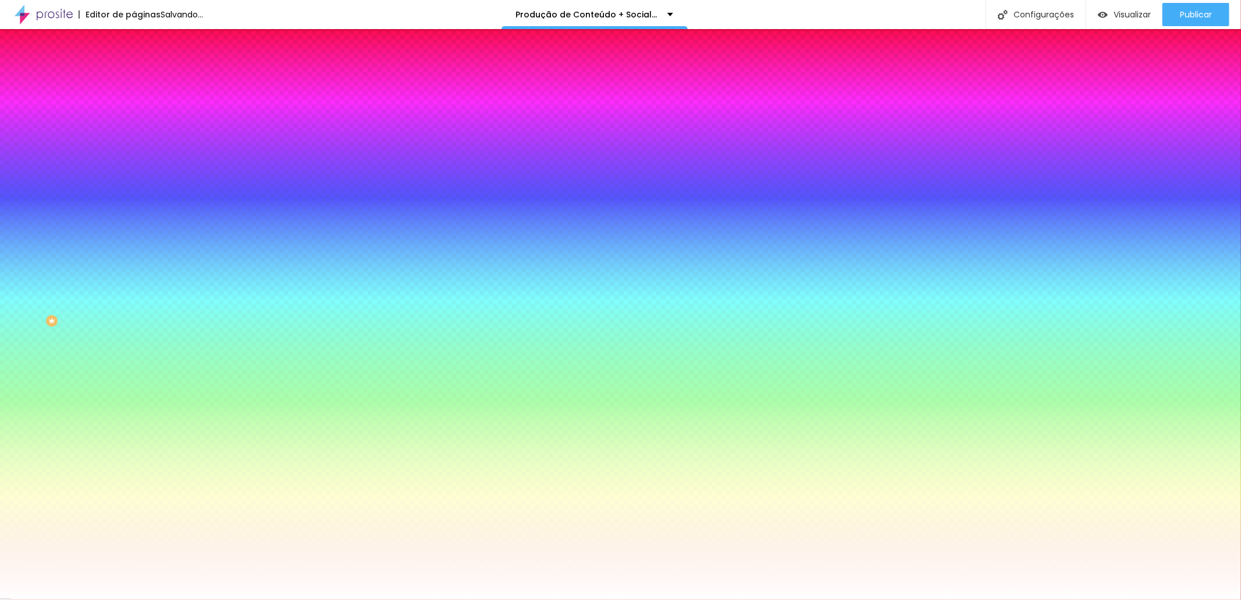
drag, startPoint x: 177, startPoint y: 295, endPoint x: 155, endPoint y: 287, distance: 24.1
click at [52, 600] on div at bounding box center [620, 600] width 1241 height 0
click at [134, 144] on button "button" at bounding box center [142, 149] width 16 height 12
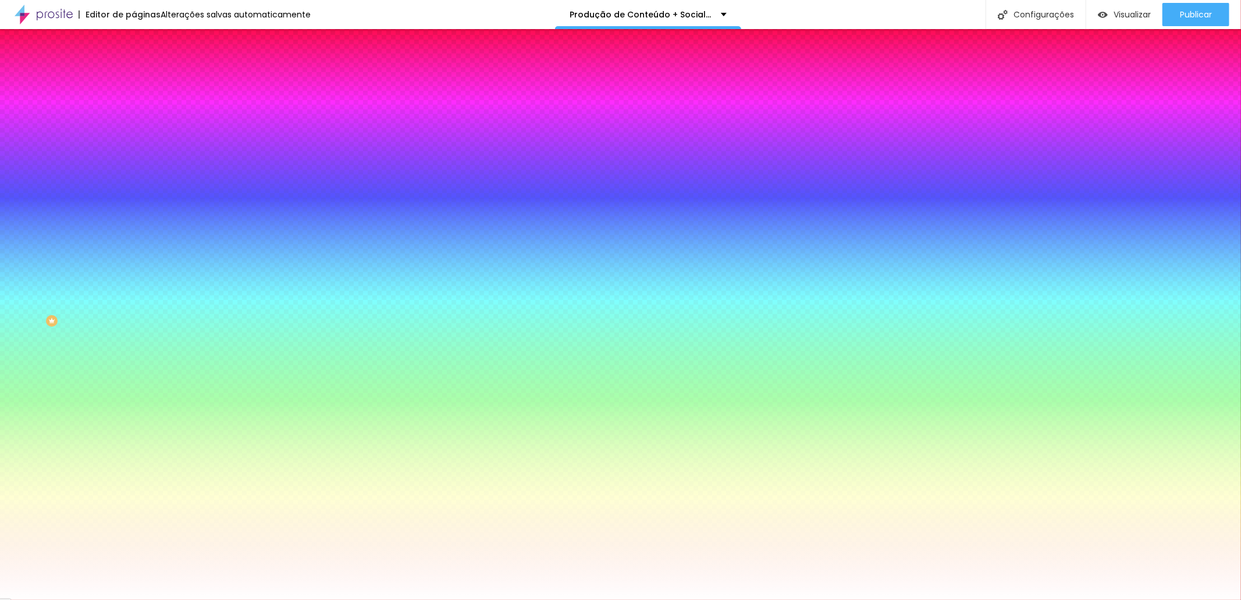
drag, startPoint x: 150, startPoint y: 251, endPoint x: 132, endPoint y: 255, distance: 18.5
drag, startPoint x: 176, startPoint y: 223, endPoint x: 187, endPoint y: 225, distance: 10.6
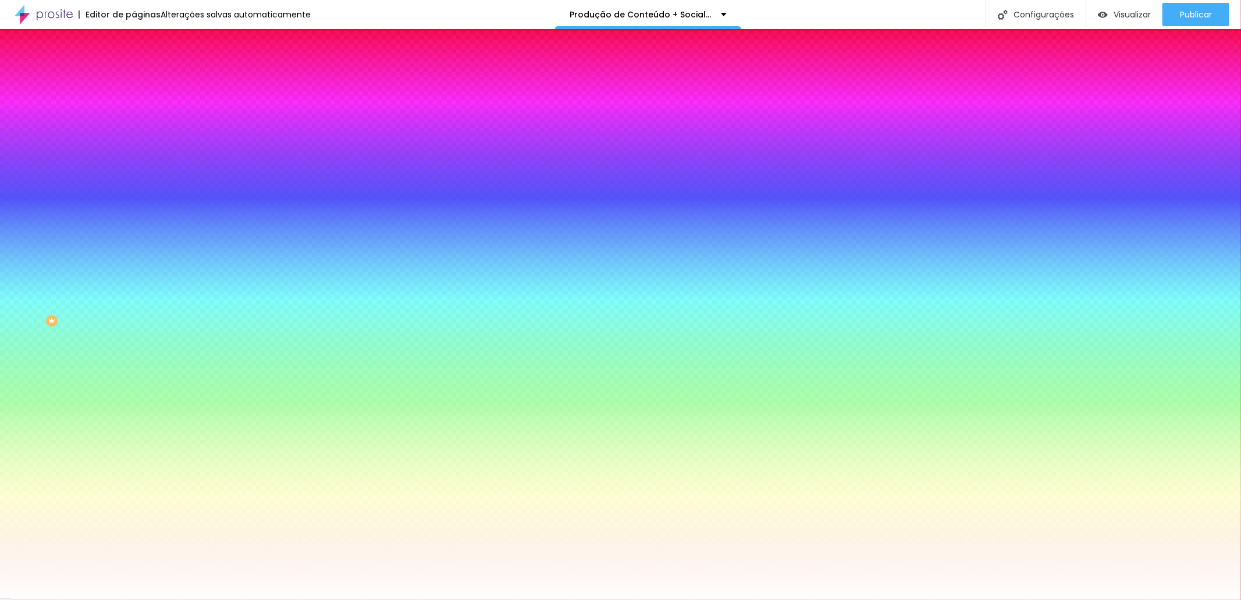
click at [291, 600] on div at bounding box center [620, 600] width 1241 height 0
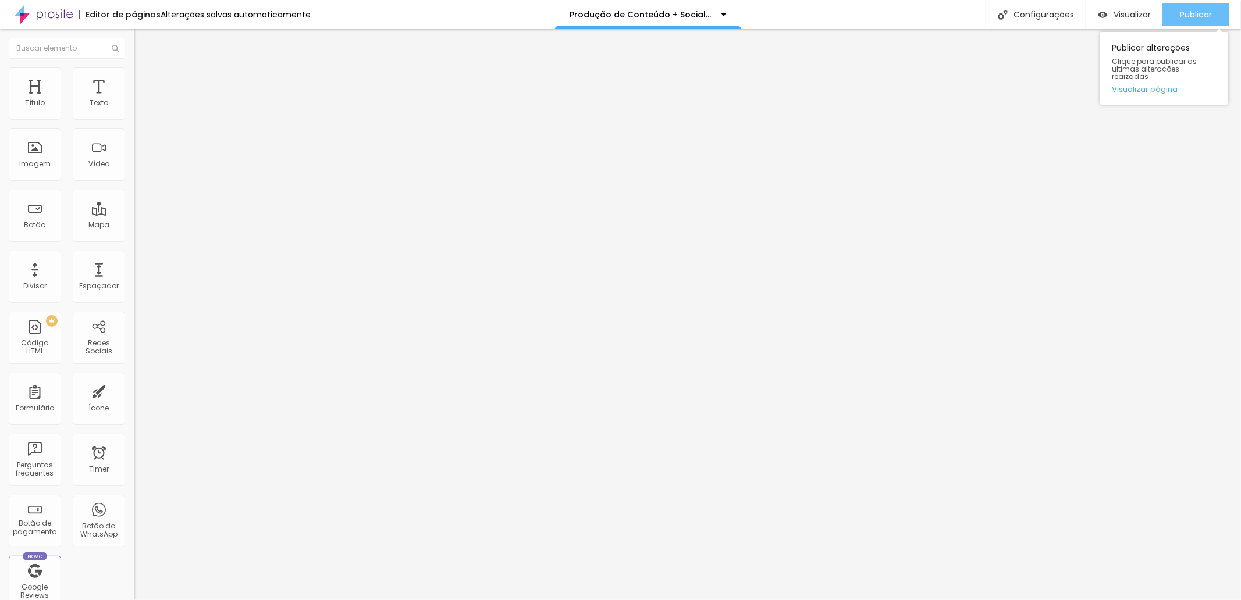
click at [1204, 3] on div "Publicar" at bounding box center [1196, 14] width 32 height 23
click at [134, 100] on span "Trocar imagem" at bounding box center [165, 95] width 63 height 10
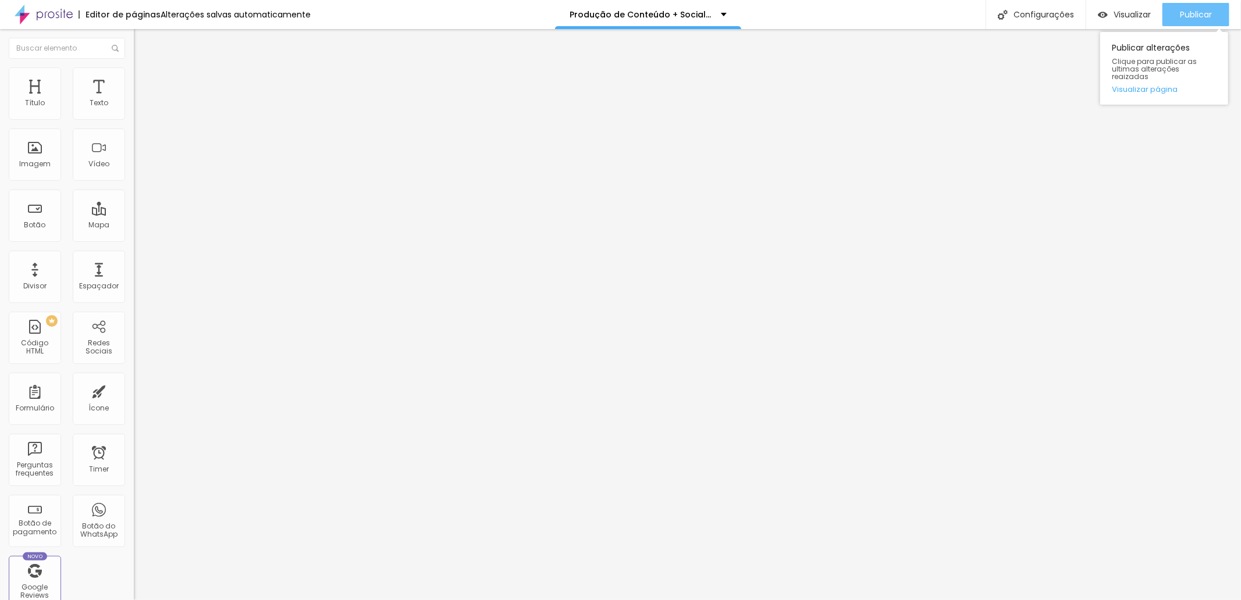
click at [1188, 10] on span "Publicar" at bounding box center [1196, 14] width 32 height 9
click at [1188, 12] on span "Publicar" at bounding box center [1196, 14] width 32 height 9
click at [1103, 13] on img "button" at bounding box center [1103, 15] width 10 height 10
